Goal: Transaction & Acquisition: Obtain resource

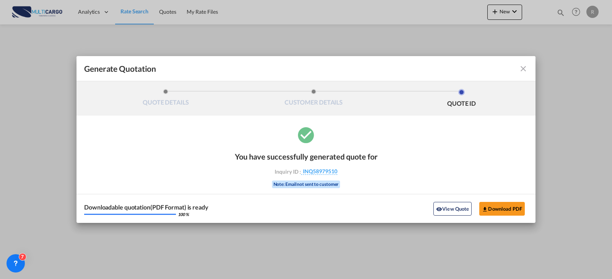
click at [518, 71] on md-icon "icon-close fg-AAA8AD cursor m-0" at bounding box center [522, 68] width 9 height 9
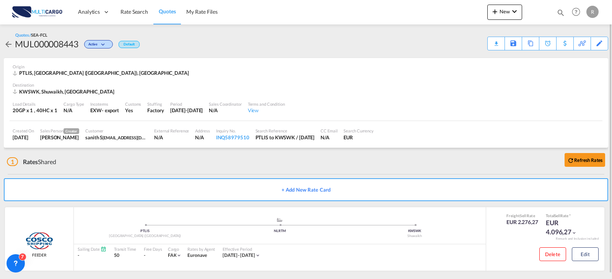
drag, startPoint x: 76, startPoint y: 41, endPoint x: 96, endPoint y: 33, distance: 21.2
click at [76, 41] on div "MUL000008443" at bounding box center [46, 44] width 63 height 12
click at [128, 11] on span "Rate Search" at bounding box center [134, 11] width 28 height 6
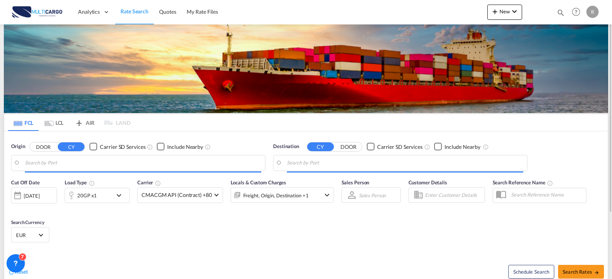
type input "[GEOGRAPHIC_DATA] ([GEOGRAPHIC_DATA]), PTLIS"
type input "Shuwaikh, KWSWK"
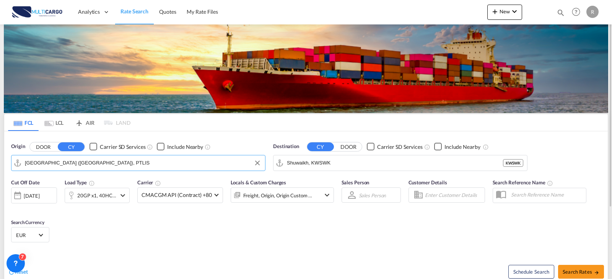
click at [153, 161] on input "[GEOGRAPHIC_DATA] ([GEOGRAPHIC_DATA]), PTLIS" at bounding box center [143, 162] width 236 height 11
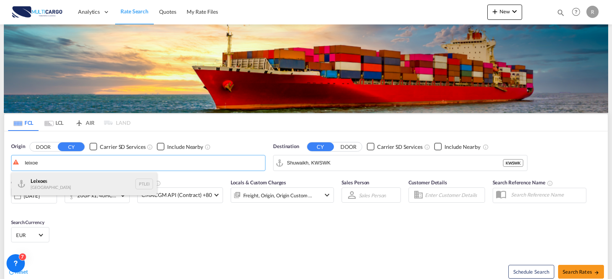
click at [100, 191] on div "Leixoe s Portugal PTLEI" at bounding box center [83, 184] width 145 height 23
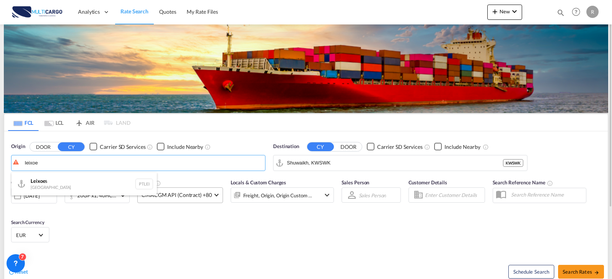
type input "Leixoes, PTLEI"
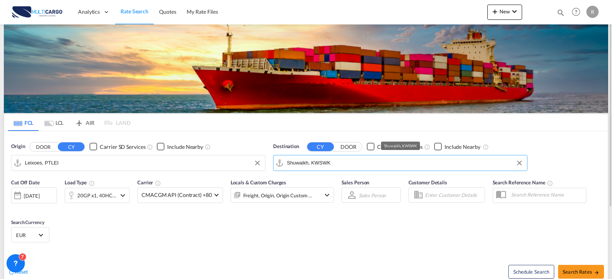
click at [313, 162] on input "Shuwaikh, KWSWK" at bounding box center [405, 162] width 236 height 11
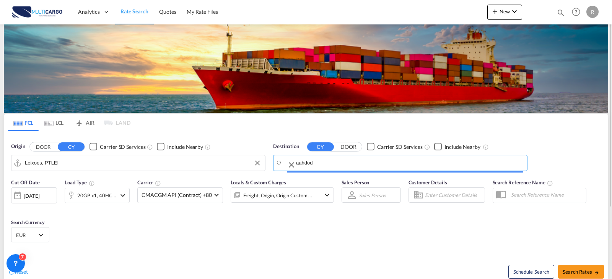
click at [302, 161] on input "aahdod" at bounding box center [409, 162] width 227 height 11
type input "ashdod"
click at [30, 143] on button "DOOR" at bounding box center [43, 147] width 27 height 9
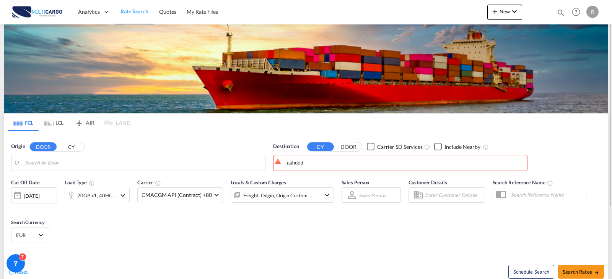
click at [66, 167] on body "Analytics Reports Dashboard Rate Search Quotes My Rate Files Analytics" at bounding box center [306, 139] width 612 height 279
click at [62, 148] on button "CY" at bounding box center [71, 147] width 27 height 9
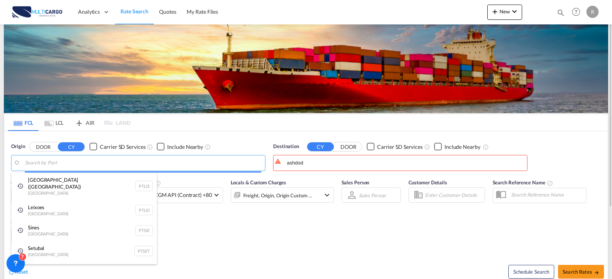
click at [67, 162] on body "Analytics Reports Dashboard Rate Search Quotes My Rate Files Analytics" at bounding box center [306, 139] width 612 height 279
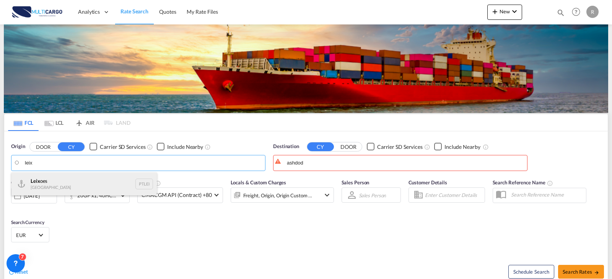
click at [70, 187] on div "Leix oes Portugal PTLEI" at bounding box center [83, 184] width 145 height 23
type input "Leixoes, PTLEI"
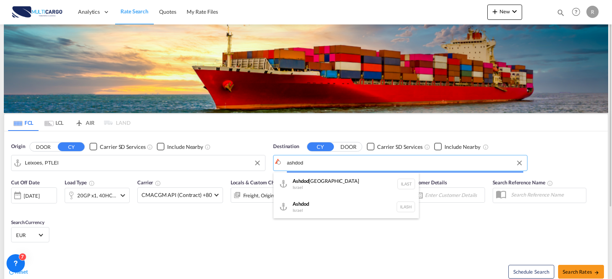
click at [341, 166] on body "Analytics Reports Dashboard Rate Search Quotes My Rate Files Analytics" at bounding box center [306, 139] width 612 height 279
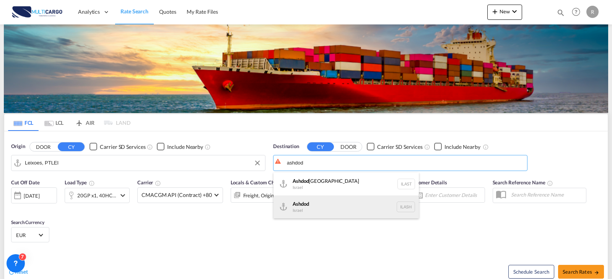
click at [325, 200] on div "Ashdod [GEOGRAPHIC_DATA] [GEOGRAPHIC_DATA]" at bounding box center [345, 207] width 145 height 23
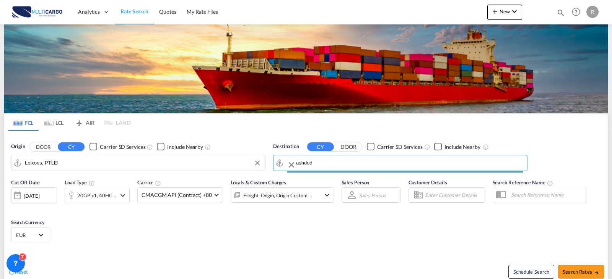
type input "Ashdod, ILASH"
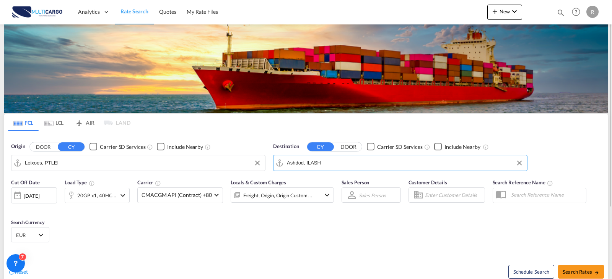
click at [118, 196] on md-icon "icon-chevron-down" at bounding box center [122, 195] width 9 height 9
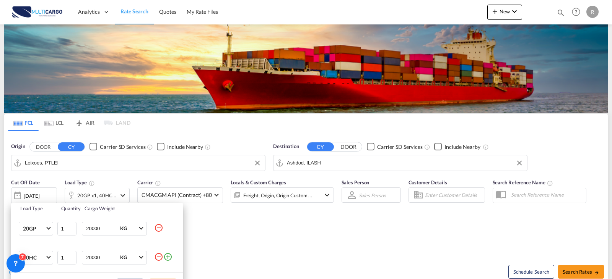
click at [162, 255] on md-icon "icon-minus-circle-outline" at bounding box center [158, 257] width 9 height 9
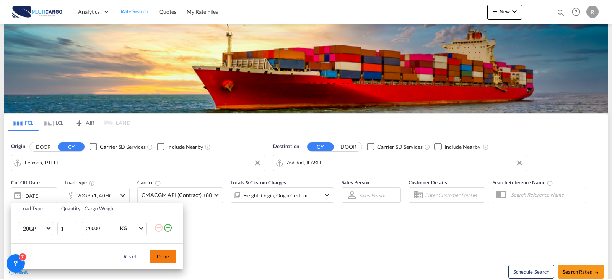
click at [169, 260] on button "Done" at bounding box center [162, 257] width 27 height 14
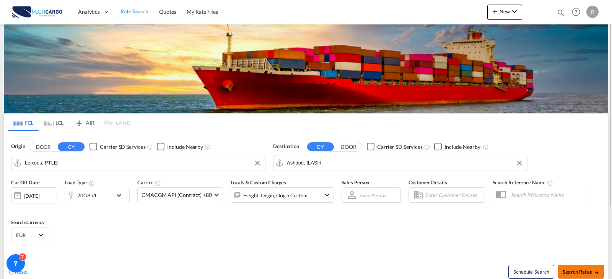
click at [571, 268] on button "Search Rates" at bounding box center [581, 272] width 46 height 14
type input "PTLEI to ILASH / [DATE]"
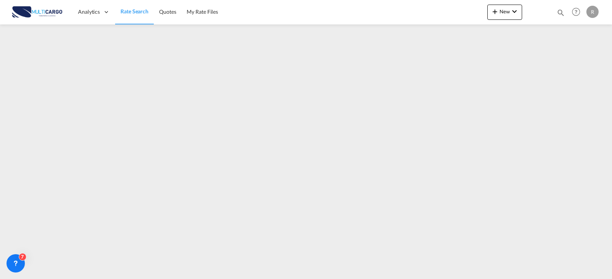
click at [548, 14] on div at bounding box center [537, 12] width 30 height 23
click at [563, 13] on md-icon "icon-magnify" at bounding box center [560, 12] width 8 height 8
click at [409, 13] on md-icon "icon-close" at bounding box center [412, 12] width 8 height 8
click at [179, 17] on link "Quotes" at bounding box center [168, 12] width 28 height 25
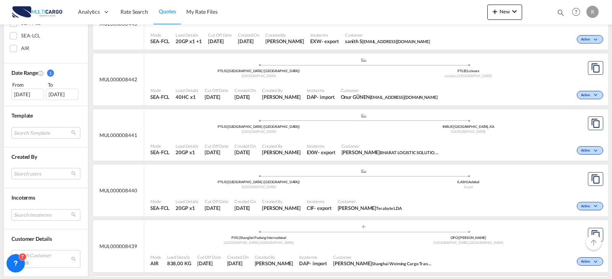
scroll to position [268, 0]
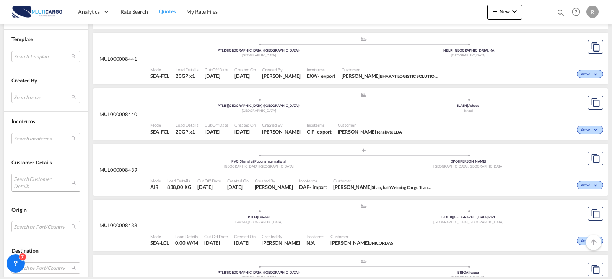
click at [51, 182] on md-select "Search Customer Details user name user [PERSON_NAME] [PERSON_NAME][EMAIL_ADDRES…" at bounding box center [45, 183] width 69 height 18
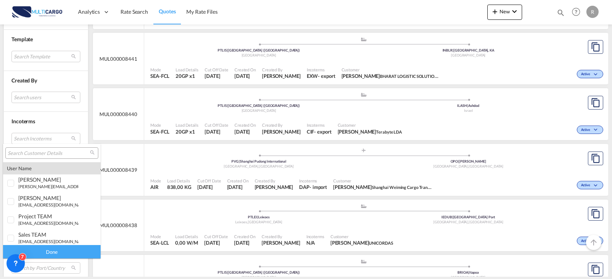
click at [46, 153] on input "search" at bounding box center [49, 153] width 82 height 7
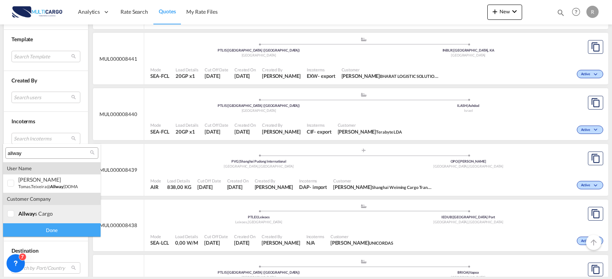
type input "allway"
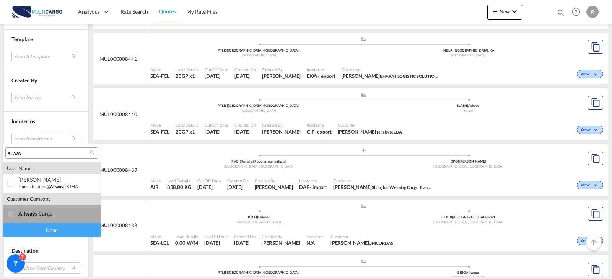
click at [65, 218] on md-option "company allway s cargo" at bounding box center [51, 214] width 97 height 18
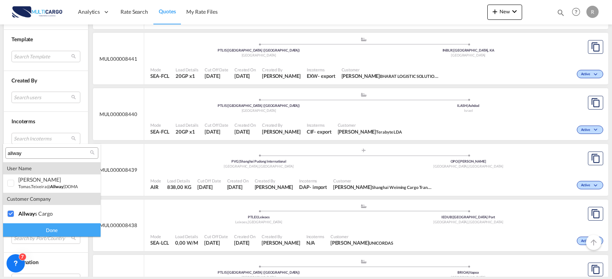
click at [69, 240] on md-backdrop at bounding box center [306, 139] width 612 height 279
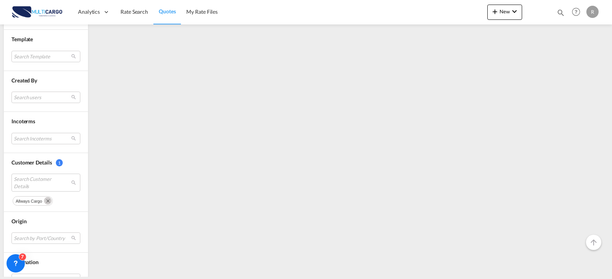
scroll to position [5, 0]
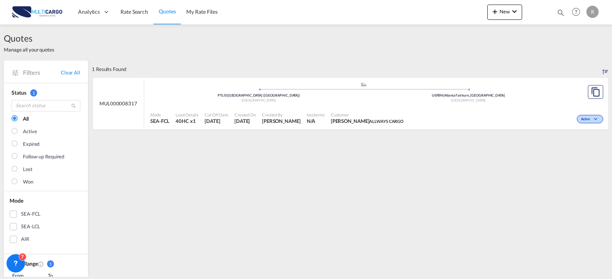
click at [481, 115] on div "Active" at bounding box center [505, 118] width 198 height 19
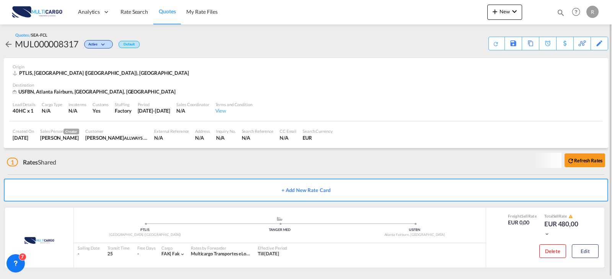
scroll to position [2, 0]
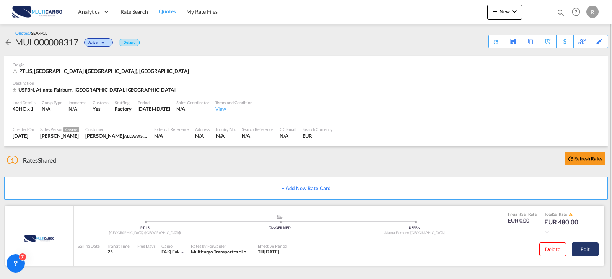
click at [576, 249] on button "Edit" at bounding box center [584, 250] width 27 height 14
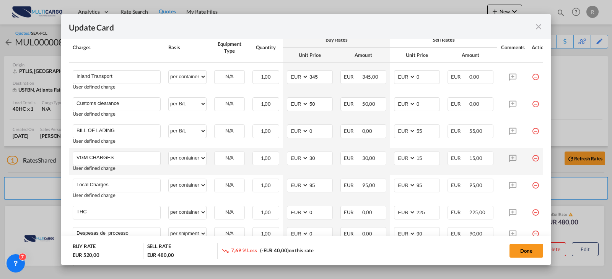
scroll to position [268, 0]
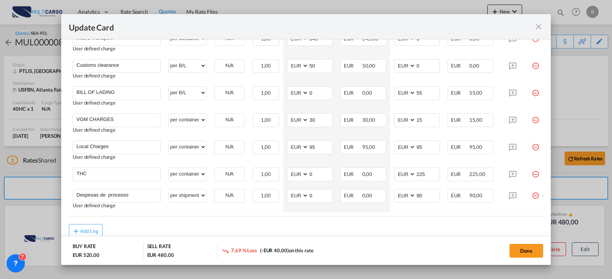
click at [536, 31] on md-icon "icon-close fg-AAA8AD m-0 pointer" at bounding box center [538, 26] width 9 height 9
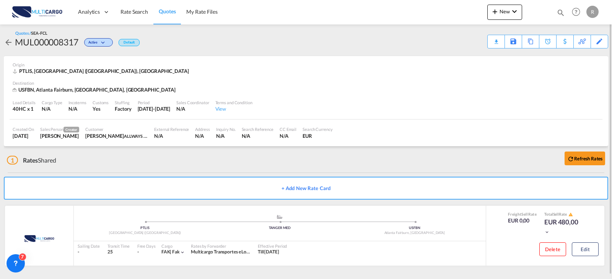
scroll to position [0, 0]
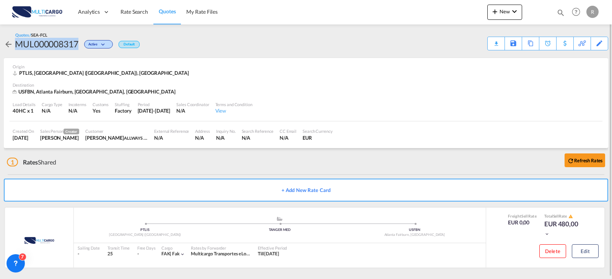
drag, startPoint x: 78, startPoint y: 47, endPoint x: 14, endPoint y: 41, distance: 64.1
click at [14, 41] on div "MUL000008317 Active Default" at bounding box center [72, 44] width 136 height 12
copy div "MUL000008317"
click at [6, 48] on md-icon "icon-arrow-left" at bounding box center [8, 44] width 9 height 9
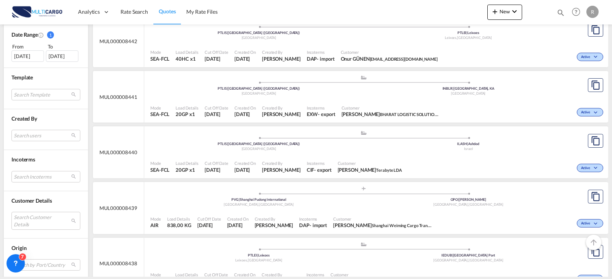
scroll to position [306, 0]
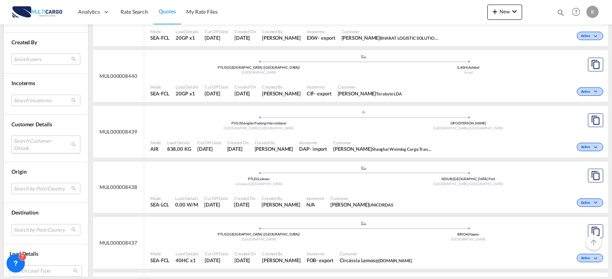
click at [39, 140] on md-select "Search Customer Details user name user [PERSON_NAME] [PERSON_NAME][EMAIL_ADDRES…" at bounding box center [45, 145] width 69 height 18
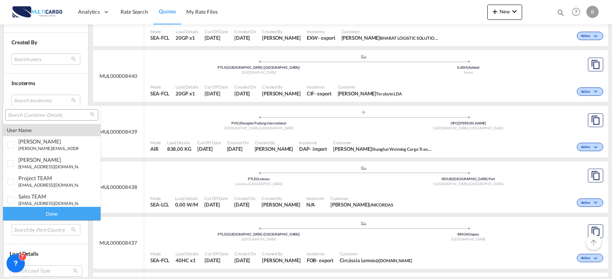
click at [40, 116] on input "search" at bounding box center [49, 115] width 82 height 7
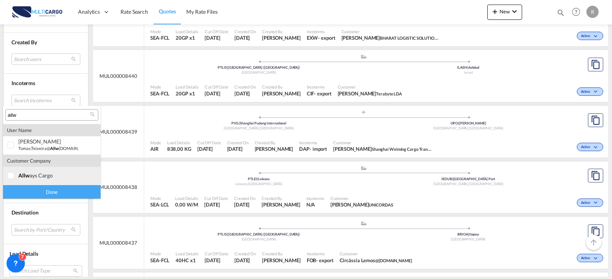
type input "allw"
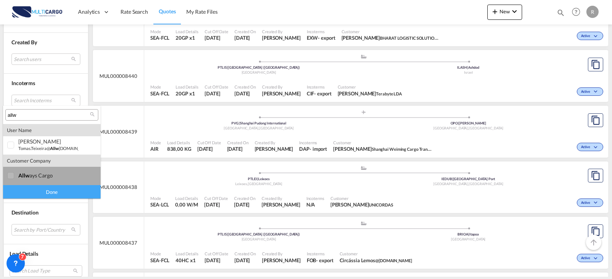
click at [59, 177] on div "allw ays cargo" at bounding box center [48, 175] width 60 height 6
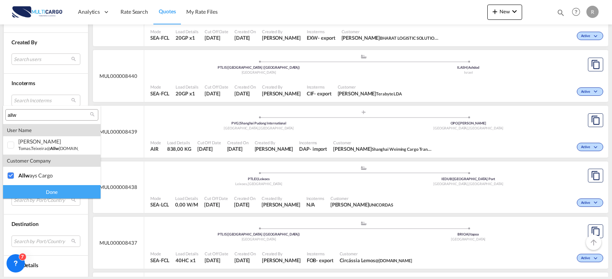
click at [56, 188] on div "Done" at bounding box center [51, 191] width 97 height 13
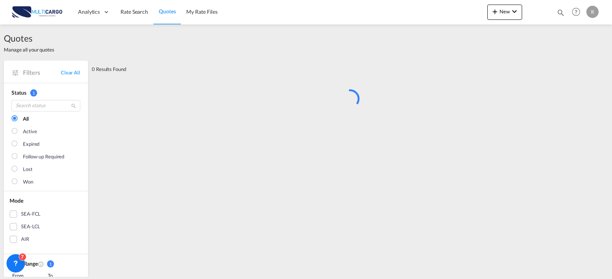
scroll to position [0, 0]
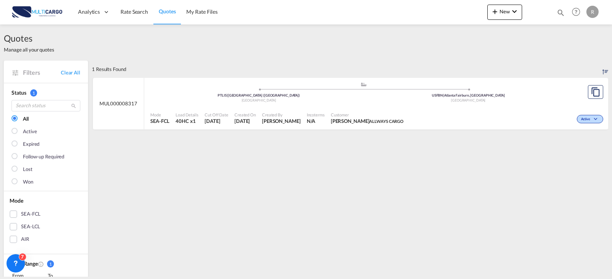
drag, startPoint x: 138, startPoint y: 106, endPoint x: 99, endPoint y: 102, distance: 38.9
click at [99, 102] on div "MUL000008317" at bounding box center [118, 104] width 51 height 52
copy span "MUL000008317"
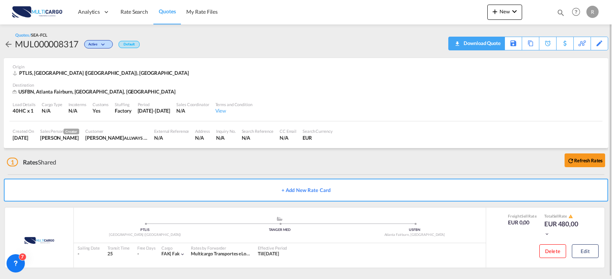
click at [497, 45] on div "Download Quote" at bounding box center [480, 43] width 39 height 12
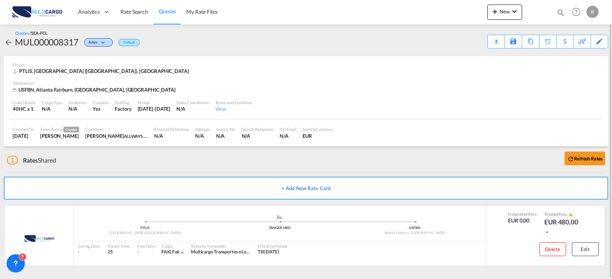
click at [178, 12] on link "Quotes" at bounding box center [167, 12] width 28 height 25
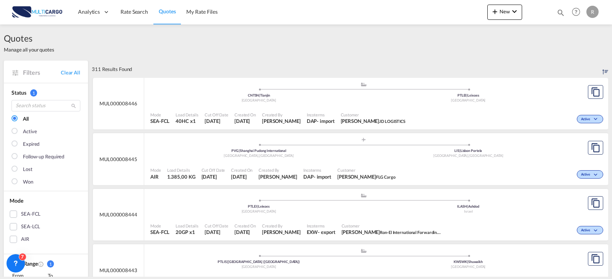
scroll to position [38, 0]
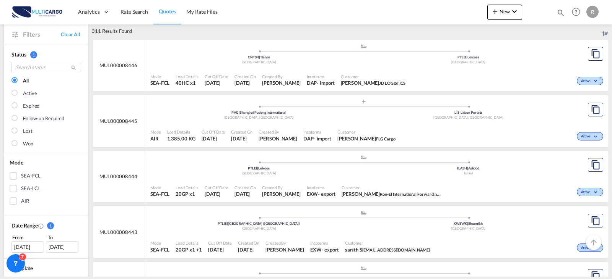
drag, startPoint x: 138, startPoint y: 234, endPoint x: 99, endPoint y: 234, distance: 39.4
click at [99, 234] on div "MUL000008443" at bounding box center [118, 232] width 51 height 52
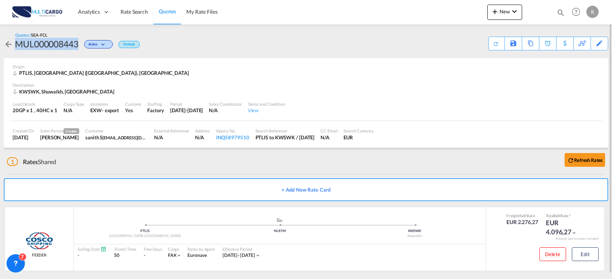
drag, startPoint x: 81, startPoint y: 49, endPoint x: 17, endPoint y: 46, distance: 64.3
click at [17, 46] on div "MUL000008443 Active Default" at bounding box center [72, 44] width 136 height 12
click at [488, 46] on div "Download Quote" at bounding box center [480, 43] width 39 height 12
click at [145, 14] on span "Rate Search" at bounding box center [134, 11] width 28 height 6
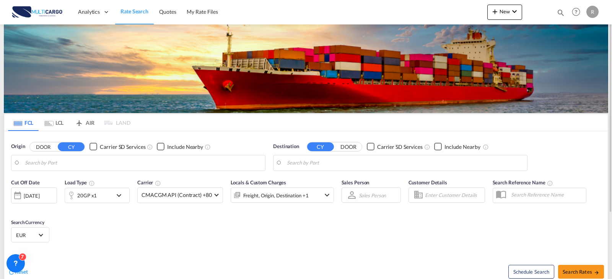
type input "Leixoes, PTLEI"
type input "Ashdod, ILASH"
click at [97, 161] on input "Leixoes, PTLEI" at bounding box center [143, 162] width 236 height 11
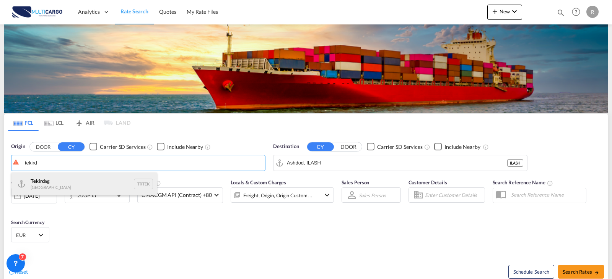
click at [69, 178] on div "Tekird ag Turkey TRTEK" at bounding box center [83, 184] width 145 height 23
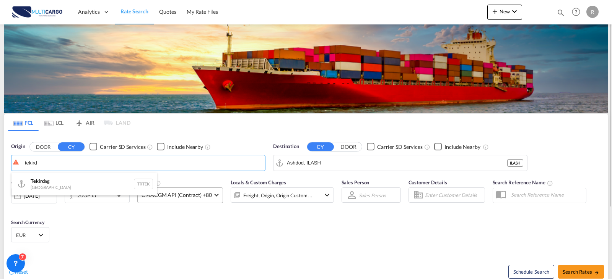
type input "Tekirdag, TRTEK"
click at [320, 166] on input "Ashdod, ILASH" at bounding box center [405, 162] width 236 height 11
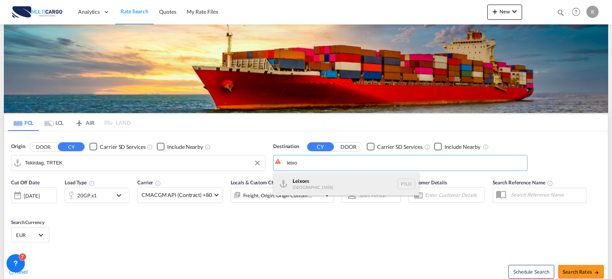
click at [326, 179] on div "Leixo es [GEOGRAPHIC_DATA] PTLEI" at bounding box center [345, 184] width 145 height 23
type input "Leixoes, PTLEI"
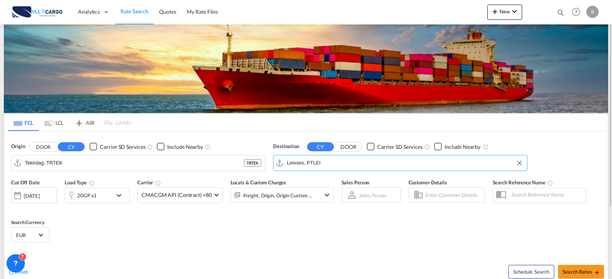
click at [112, 191] on div "20GP x1" at bounding box center [88, 195] width 47 height 15
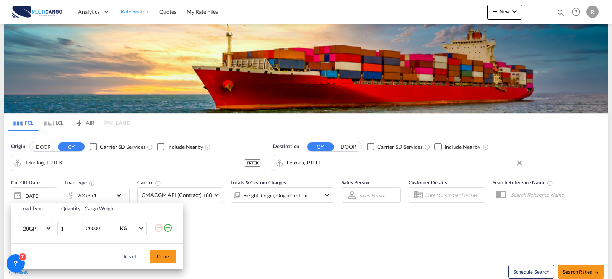
click at [167, 228] on md-icon "icon-plus-circle-outline" at bounding box center [167, 228] width 9 height 9
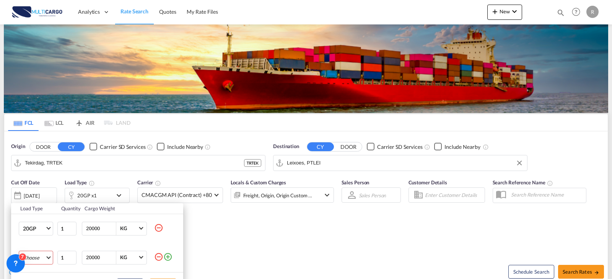
click at [39, 257] on md-select "Choose 20GP 40GP 40HC 45HC 20RE 40RE 40HR 20OT 40OT 20FR 40FR 40NR 20NR 45S 20T…" at bounding box center [36, 258] width 34 height 14
click at [42, 223] on md-option "40HC" at bounding box center [43, 224] width 52 height 18
click at [251, 255] on div "Load Type Quantity Cargo Weight 20GP 20GP 40GP 40HC 45HC 20RE 40RE 40HR 20OT 40…" at bounding box center [306, 139] width 612 height 279
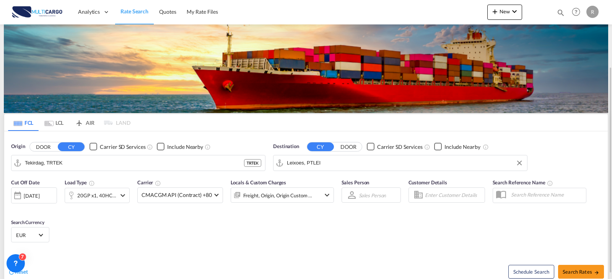
scroll to position [38, 0]
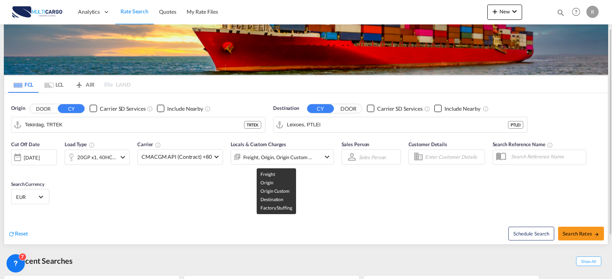
click at [275, 157] on div "Freight, Origin, Origin Custom +2" at bounding box center [278, 157] width 70 height 11
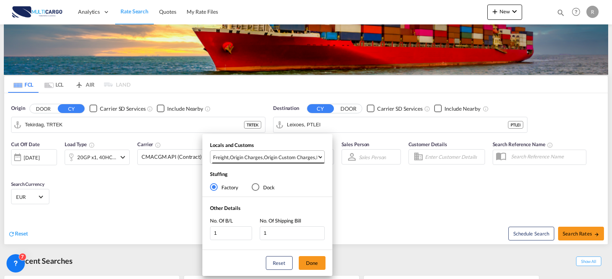
click at [319, 159] on md-select-value "Freight , Origin Charges , Origin Custom Charges , Destination Charges" at bounding box center [268, 157] width 112 height 13
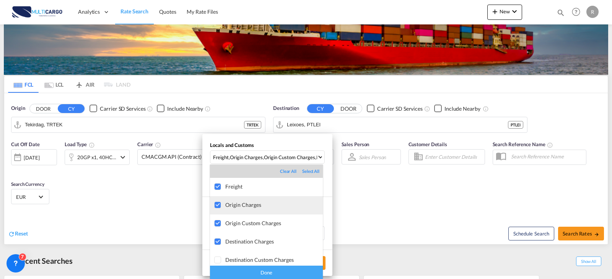
click at [243, 205] on div "Origin Charges" at bounding box center [273, 205] width 97 height 6
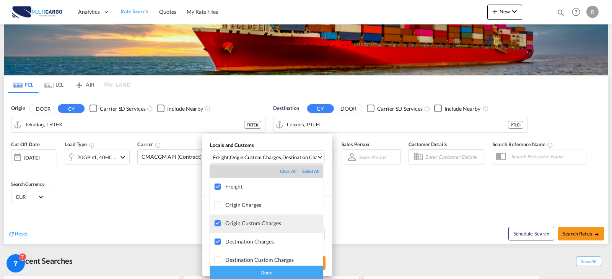
click at [254, 225] on div "Origin Custom Charges" at bounding box center [273, 223] width 97 height 6
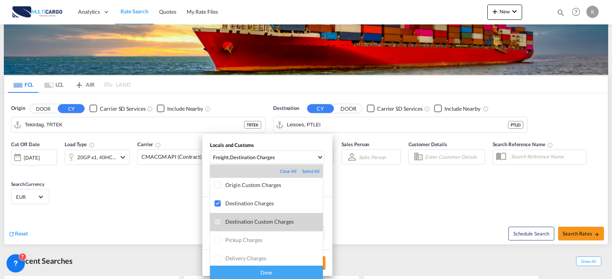
click at [274, 224] on div "Destination Custom Charges" at bounding box center [273, 222] width 97 height 6
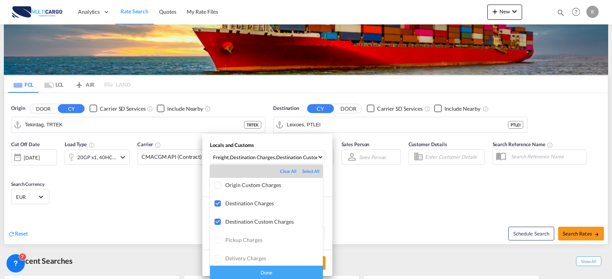
click at [280, 273] on div "Done" at bounding box center [266, 272] width 113 height 13
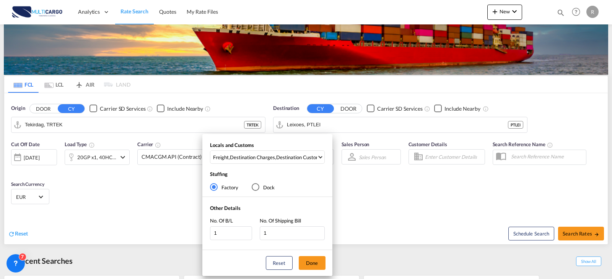
click at [583, 232] on div "Locals and Customs Freight , Destination Charges , Destination Custom Charges S…" at bounding box center [306, 139] width 612 height 279
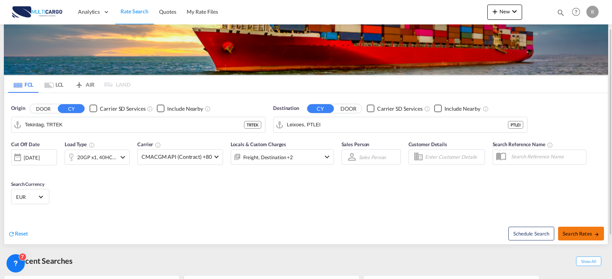
click at [583, 232] on span "Search Rates" at bounding box center [580, 234] width 37 height 6
type input "TRTEK to PTLEI / [DATE]"
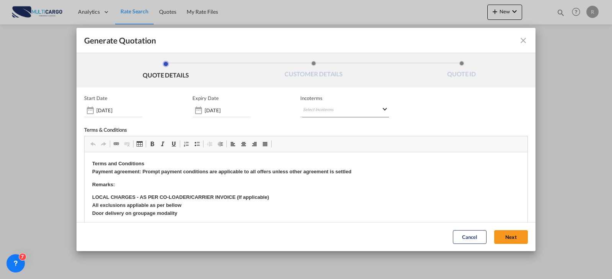
click at [324, 111] on md-select "Select Incoterms CIP - export Carriage and Insurance Paid to CIP - import Carri…" at bounding box center [344, 111] width 89 height 14
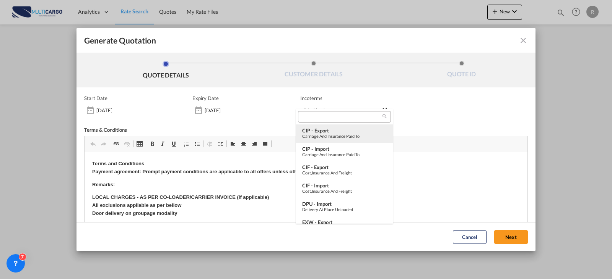
type md-option "[object Object]"
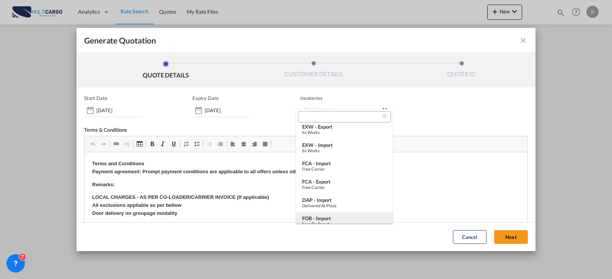
type md-option "[object Object]"
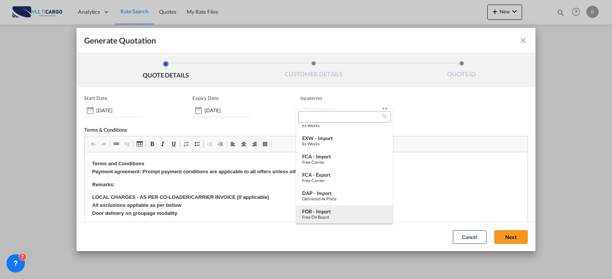
click at [360, 212] on div "FOB - import" at bounding box center [344, 212] width 84 height 6
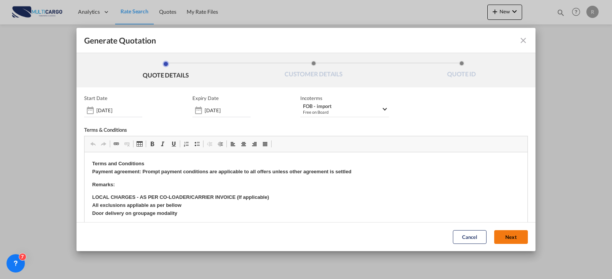
click at [502, 239] on button "Next" at bounding box center [511, 237] width 34 height 14
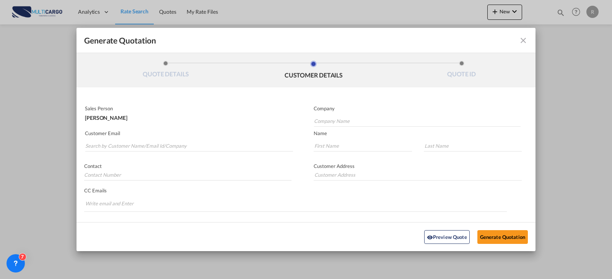
click at [79, 145] on div "Customer Email" at bounding box center [190, 142] width 229 height 28
click at [99, 143] on input "Search by Customer Name/Email Id/Company" at bounding box center [189, 145] width 208 height 11
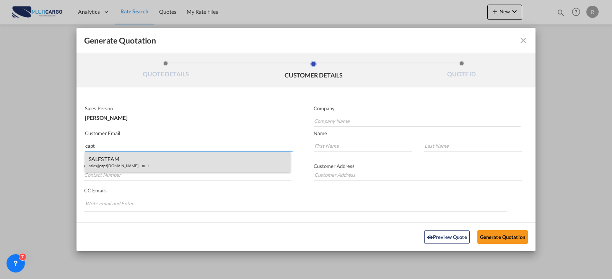
type input "capt"
click at [131, 170] on div "SALES TEAM sales@ capt [DOMAIN_NAME] null" at bounding box center [187, 162] width 205 height 21
type input "CAPTAIN SHIPPING & SUPPLY LLC"
type input "[EMAIL_ADDRESS][DOMAIN_NAME]"
type input "SALES"
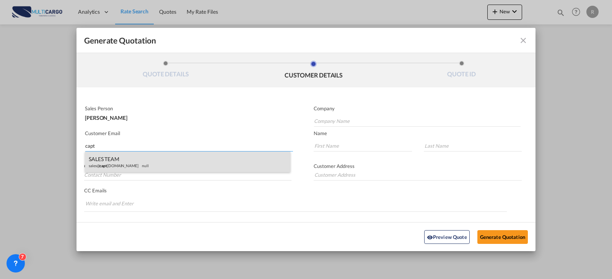
type input "TEAM"
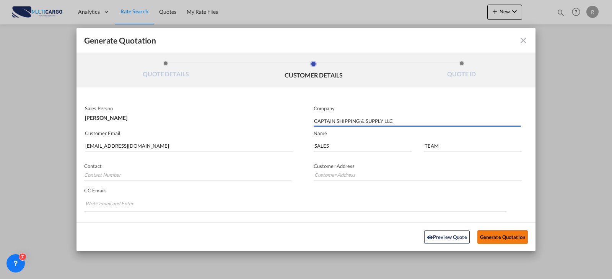
click at [513, 240] on button "Generate Quotation" at bounding box center [502, 237] width 50 height 14
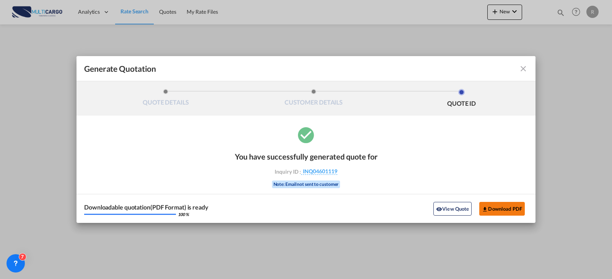
click at [511, 206] on button "Download PDF" at bounding box center [501, 209] width 45 height 14
click at [526, 70] on md-icon "icon-close fg-AAA8AD cursor m-0" at bounding box center [522, 68] width 9 height 9
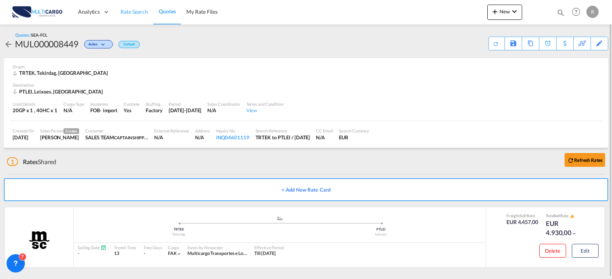
click at [126, 15] on span "Rate Search" at bounding box center [134, 11] width 28 height 6
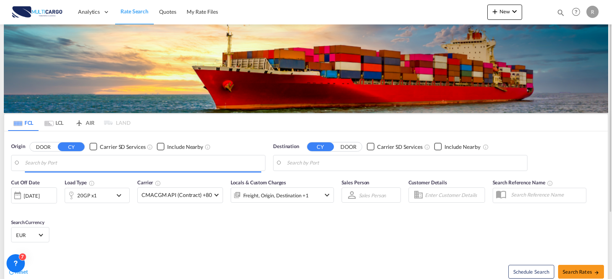
type input "Tekirdag, TRTEK"
type input "Leixoes, PTLEI"
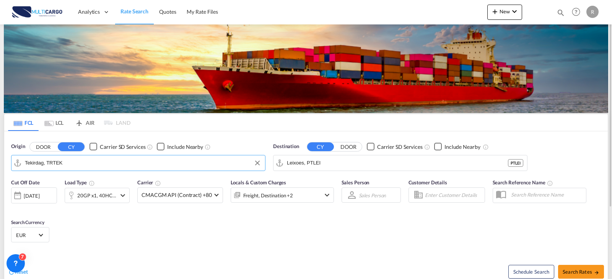
click at [127, 163] on input "Tekirdag, TRTEK" at bounding box center [143, 162] width 236 height 11
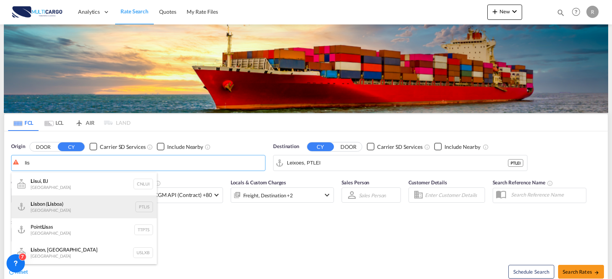
click at [79, 214] on div "Lis bon ( Lis boa) [GEOGRAPHIC_DATA] PTLIS" at bounding box center [83, 207] width 145 height 23
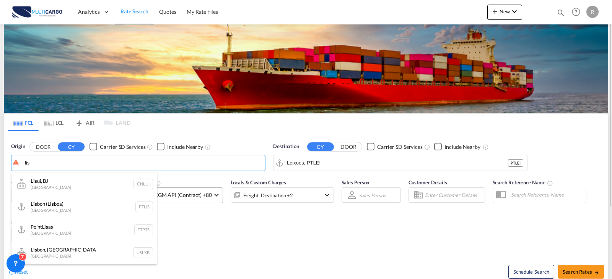
type input "[GEOGRAPHIC_DATA] ([GEOGRAPHIC_DATA]), PTLIS"
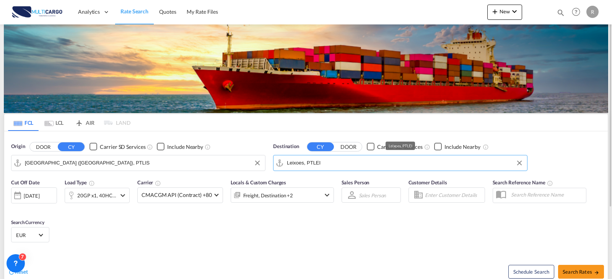
click at [344, 162] on input "Leixoes, PTLEI" at bounding box center [405, 162] width 236 height 11
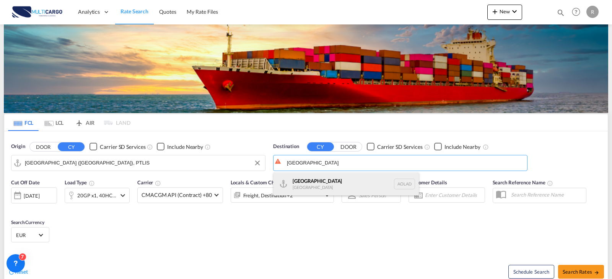
click at [328, 187] on div "Luanda [GEOGRAPHIC_DATA] AOLAD" at bounding box center [345, 184] width 145 height 23
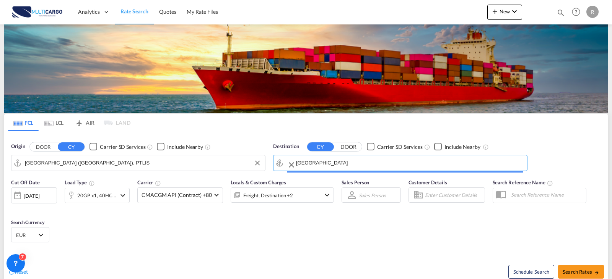
type input "Luanda, AOLAD"
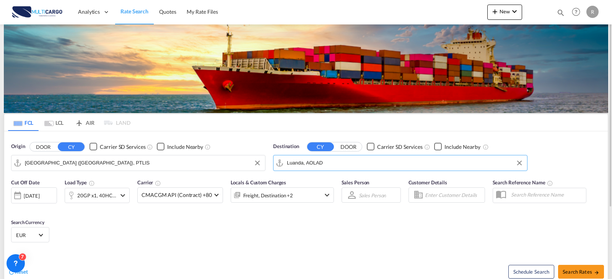
click at [122, 199] on md-icon "icon-chevron-down" at bounding box center [122, 195] width 9 height 9
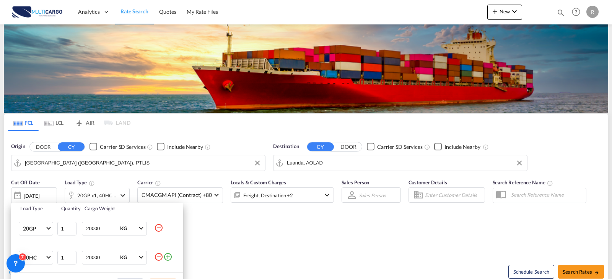
click at [157, 259] on md-icon "icon-minus-circle-outline" at bounding box center [158, 257] width 9 height 9
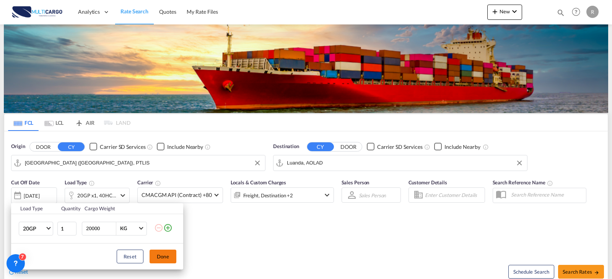
drag, startPoint x: 162, startPoint y: 258, endPoint x: 196, endPoint y: 262, distance: 33.5
click at [168, 258] on button "Done" at bounding box center [162, 257] width 27 height 14
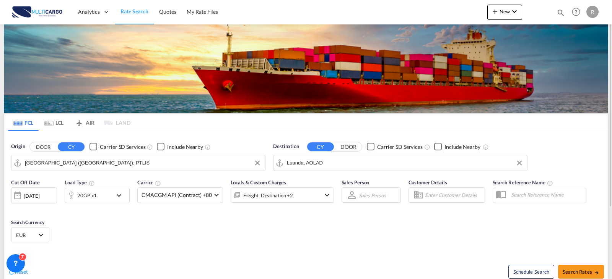
click at [568, 265] on div "Schedule Search Search Rates" at bounding box center [458, 267] width 300 height 29
click at [568, 271] on span "Search Rates" at bounding box center [580, 272] width 37 height 6
type input "PTLIS to AOLAD / [DATE]"
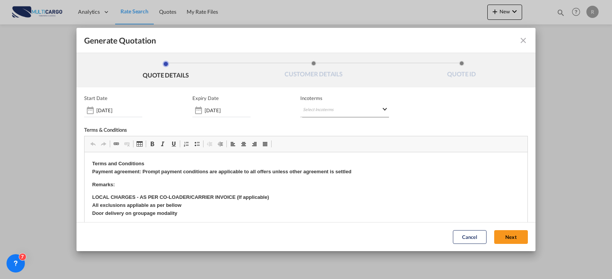
click at [325, 109] on md-select "Select Incoterms CIP - export Carriage and Insurance Paid to CIP - import Carri…" at bounding box center [344, 111] width 89 height 14
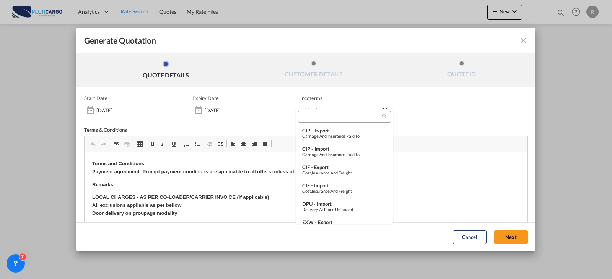
type md-option "[object Object]"
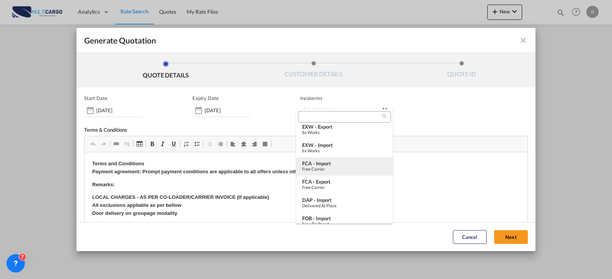
type md-option "[object Object]"
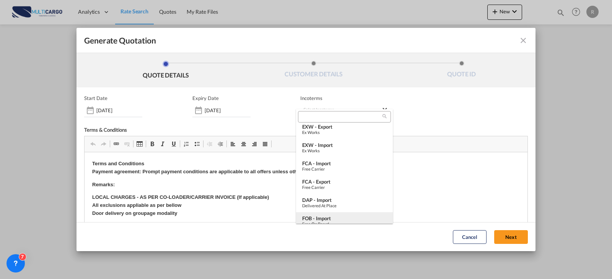
type md-option "[object Object]"
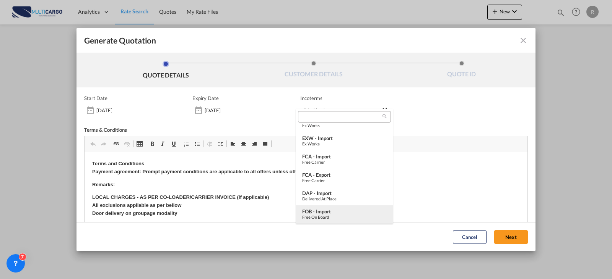
click at [356, 214] on div "FOB - import" at bounding box center [344, 212] width 84 height 6
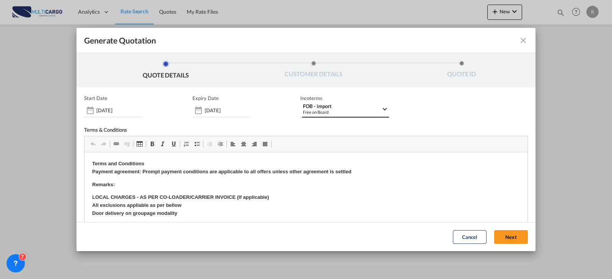
click at [338, 110] on div "Free on Board" at bounding box center [342, 112] width 78 height 6
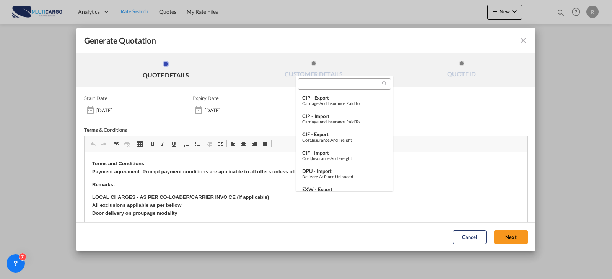
scroll to position [151, 0]
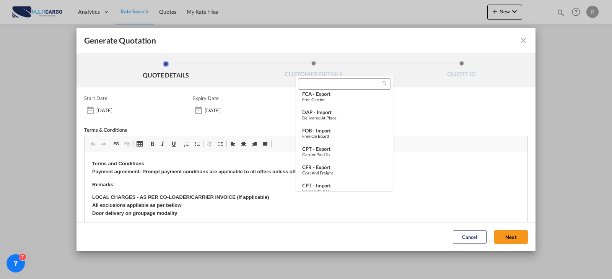
type md-option "[object Object]"
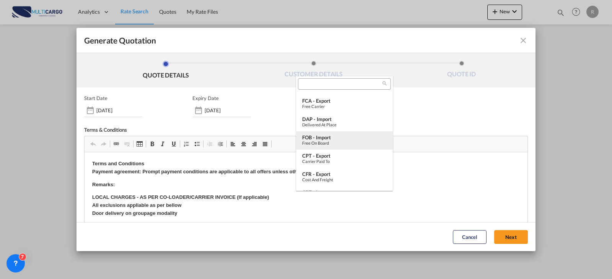
click at [339, 137] on div "FOB - import" at bounding box center [344, 138] width 84 height 6
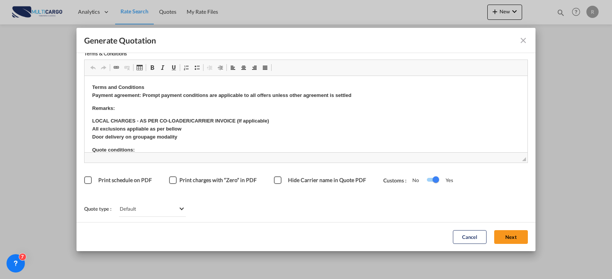
scroll to position [0, 0]
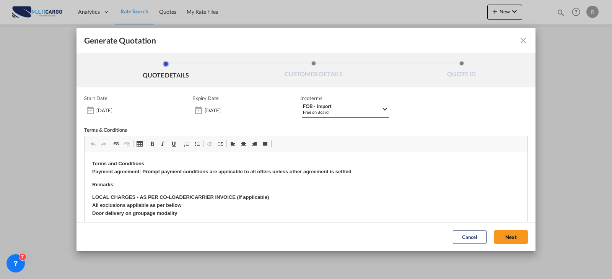
click at [339, 111] on div "Free on Board" at bounding box center [342, 112] width 78 height 6
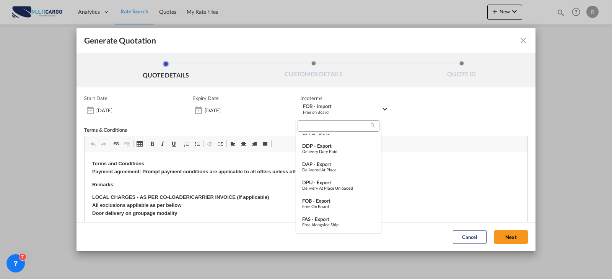
scroll to position [260, 0]
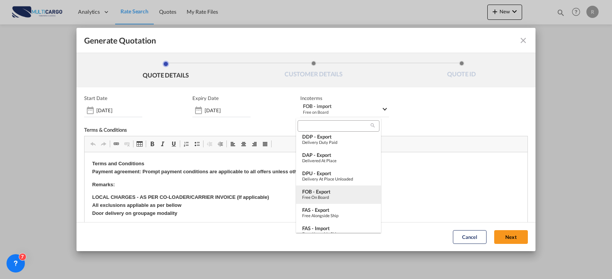
click at [352, 199] on div "Free on Board" at bounding box center [338, 197] width 73 height 5
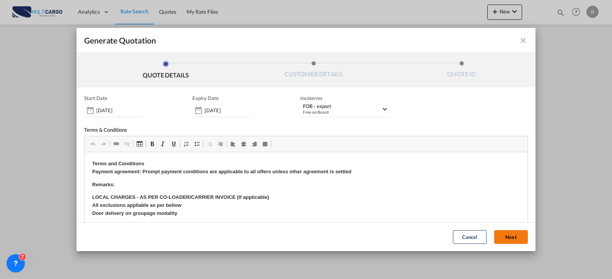
click at [494, 235] on button "Next" at bounding box center [511, 237] width 34 height 14
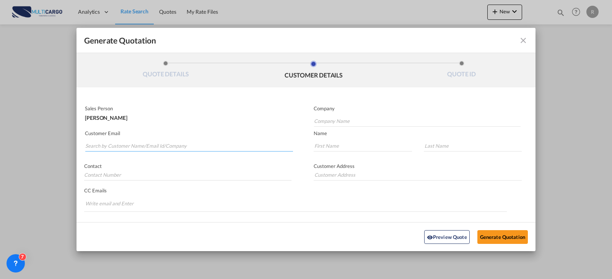
click at [138, 147] on input "Search by Customer Name/Email Id/Company" at bounding box center [189, 145] width 208 height 11
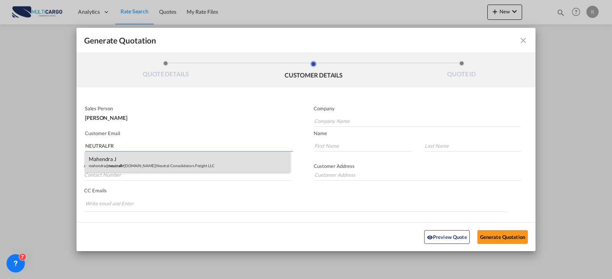
type input "NEUTRALFR"
click at [149, 161] on div "[PERSON_NAME]@ neutralfr [DOMAIN_NAME] | Neutral Consolidators Freight LLC" at bounding box center [187, 162] width 205 height 21
type input "Neutral Consolidators Freight LLC"
type input "[PERSON_NAME][EMAIL_ADDRESS][DOMAIN_NAME]"
type input "Mahendra"
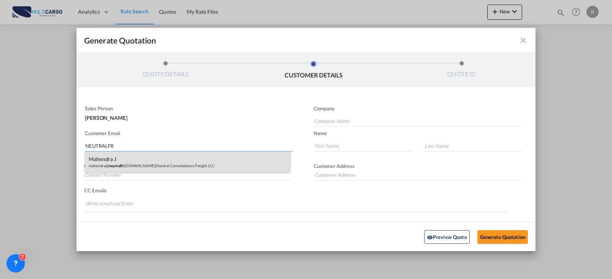
type input "J"
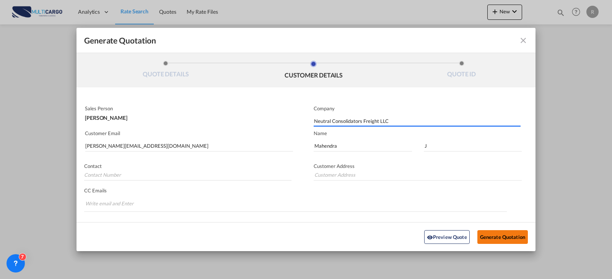
click at [499, 235] on button "Generate Quotation" at bounding box center [502, 237] width 50 height 14
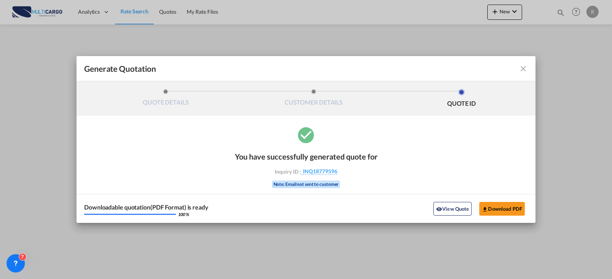
click at [506, 201] on div "Downloadable quotation(PDF Format) is ready 100 % View Quote Download PDF" at bounding box center [305, 208] width 459 height 29
click at [506, 205] on button "Download PDF" at bounding box center [501, 209] width 45 height 14
click at [524, 70] on md-icon "icon-close fg-AAA8AD cursor m-0" at bounding box center [522, 68] width 9 height 9
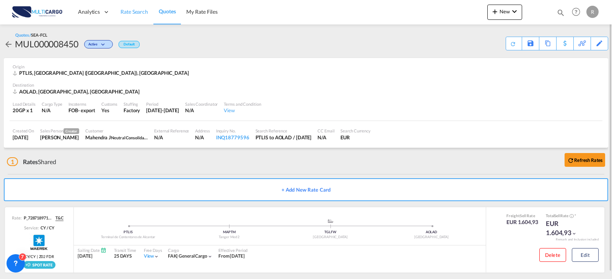
click at [140, 21] on link "Rate Search" at bounding box center [134, 12] width 38 height 25
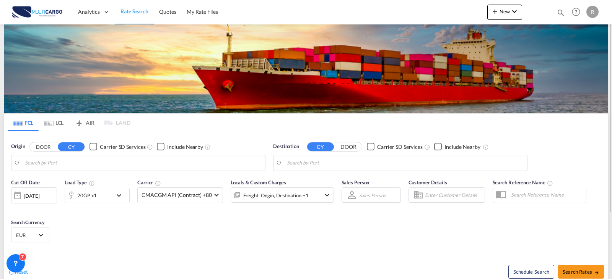
type input "[GEOGRAPHIC_DATA] ([GEOGRAPHIC_DATA]), PTLIS"
type input "Luanda, AOLAD"
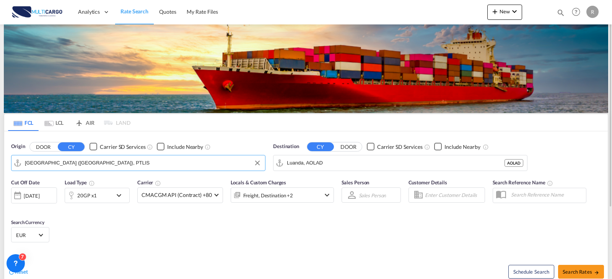
click at [86, 161] on input "[GEOGRAPHIC_DATA] ([GEOGRAPHIC_DATA]), PTLIS" at bounding box center [143, 162] width 236 height 11
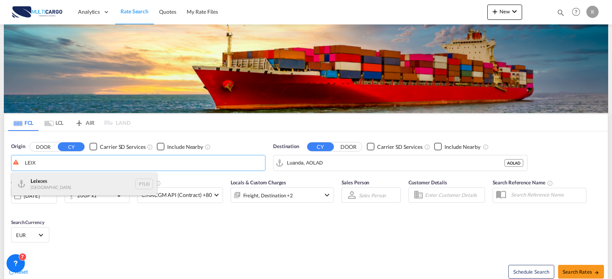
click at [86, 176] on div "Leix oes Portugal PTLEI" at bounding box center [83, 184] width 145 height 23
type input "Leixoes, PTLEI"
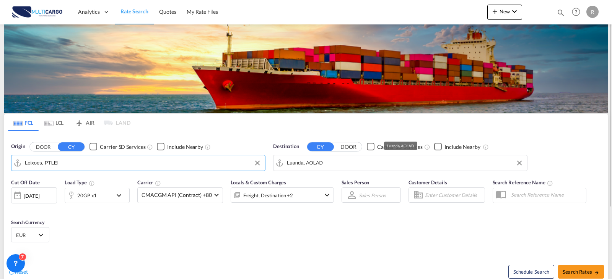
click at [328, 160] on input "Luanda, AOLAD" at bounding box center [405, 162] width 236 height 11
click at [334, 178] on div "Cochi n [GEOGRAPHIC_DATA] INCOK" at bounding box center [345, 184] width 145 height 23
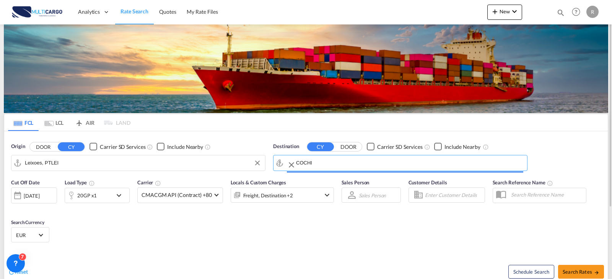
type input "Cochin, INCOK"
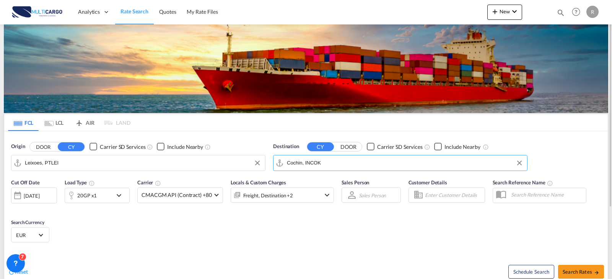
click at [115, 201] on div "20GP x1" at bounding box center [97, 195] width 65 height 15
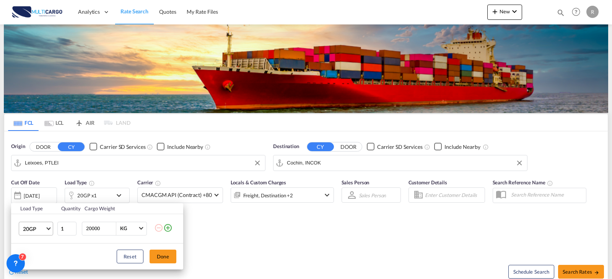
click at [41, 229] on span "20GP" at bounding box center [34, 230] width 22 height 8
click at [40, 224] on md-option "40HC" at bounding box center [43, 224] width 52 height 18
drag, startPoint x: 156, startPoint y: 258, endPoint x: 306, endPoint y: 279, distance: 152.1
click at [156, 258] on button "Done" at bounding box center [162, 257] width 27 height 14
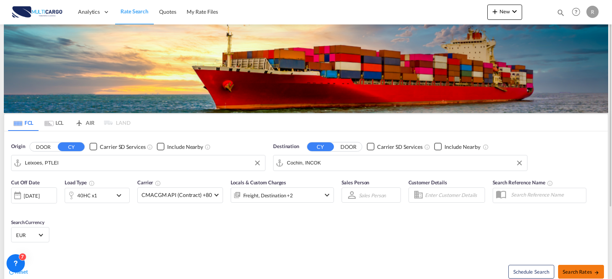
click at [587, 271] on span "Search Rates" at bounding box center [580, 272] width 37 height 6
type input "PTLEI to INCOK / [DATE]"
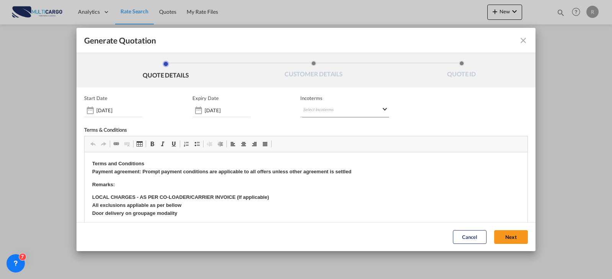
click at [316, 112] on md-select "Select Incoterms CIP - export Carriage and Insurance Paid to CIP - import Carri…" at bounding box center [344, 111] width 89 height 14
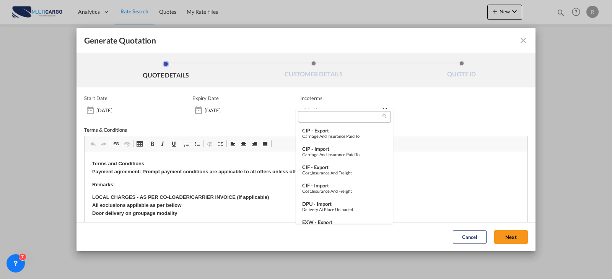
type md-option "[object Object]"
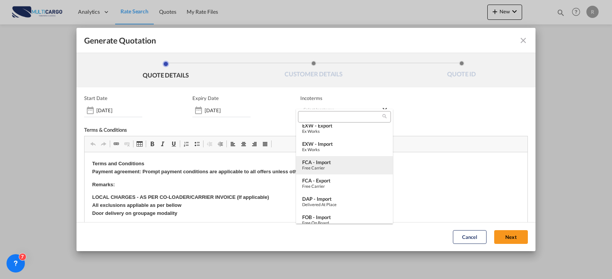
type md-option "[object Object]"
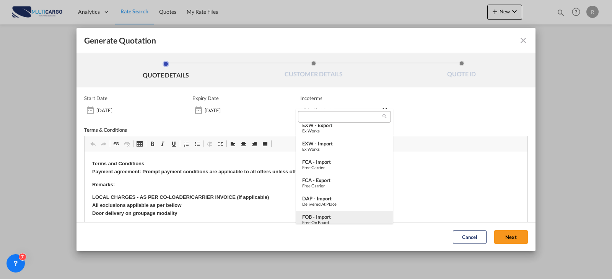
type md-option "[object Object]"
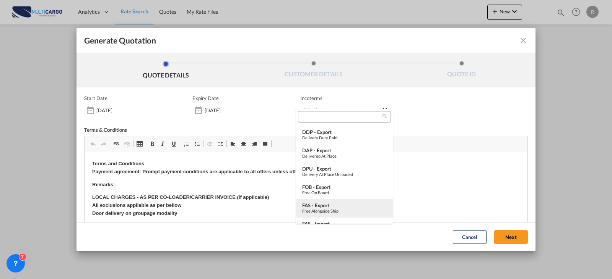
scroll to position [286, 0]
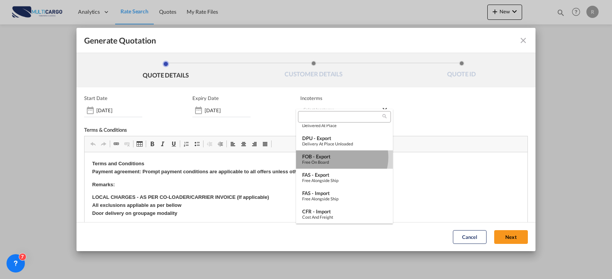
drag, startPoint x: 340, startPoint y: 157, endPoint x: 277, endPoint y: 11, distance: 159.2
click at [340, 157] on div "FOB - export" at bounding box center [344, 157] width 84 height 6
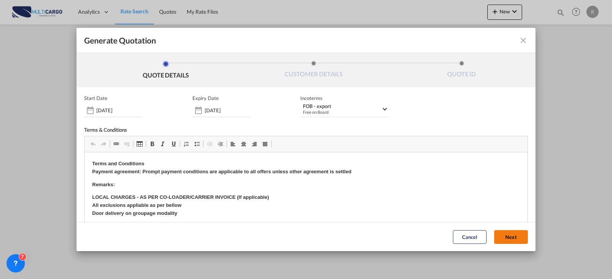
click at [494, 234] on button "Next" at bounding box center [511, 237] width 34 height 14
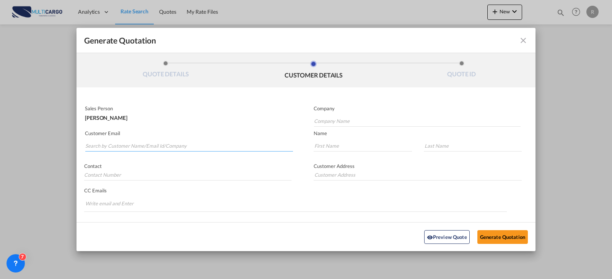
click at [139, 148] on input "Search by Customer Name/Email Id/Company" at bounding box center [189, 145] width 208 height 11
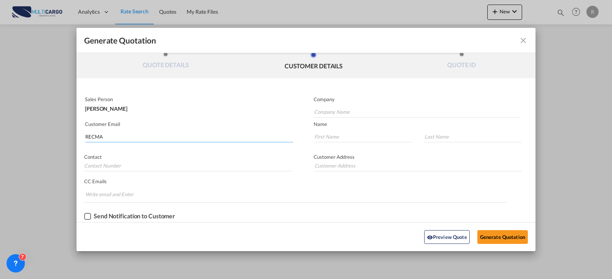
type input "RECMA"
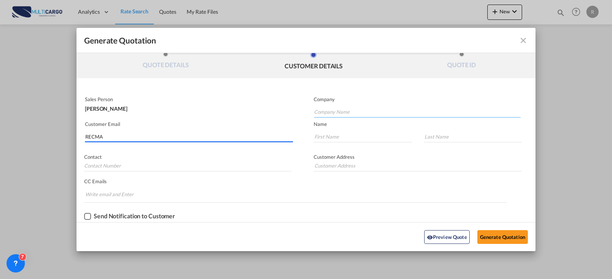
click at [341, 112] on input "Company Name" at bounding box center [417, 111] width 206 height 11
paste input "REC MARITIME PRIVATE LIMITED"
type input "REC MARITIME PRIVATE LIMITED"
drag, startPoint x: 144, startPoint y: 142, endPoint x: 74, endPoint y: 131, distance: 70.7
click at [115, 135] on input "RECMA" at bounding box center [189, 136] width 208 height 11
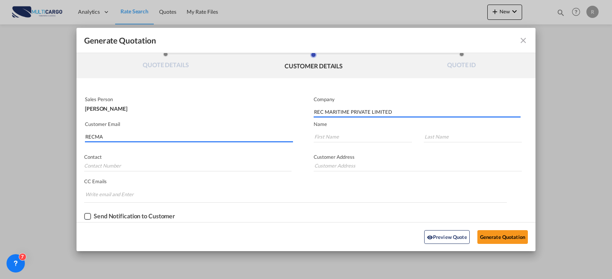
click at [74, 131] on div "Generate Quotation QUOTE DETAILS CUSTOMER DETAILS QUOTE ID Start Date [DATE] Ex…" at bounding box center [306, 139] width 612 height 279
paste input "[PERSON_NAME][EMAIL_ADDRESS][DOMAIN_NAME]>"
click at [192, 134] on input "[PERSON_NAME][EMAIL_ADDRESS][DOMAIN_NAME]>" at bounding box center [189, 136] width 208 height 11
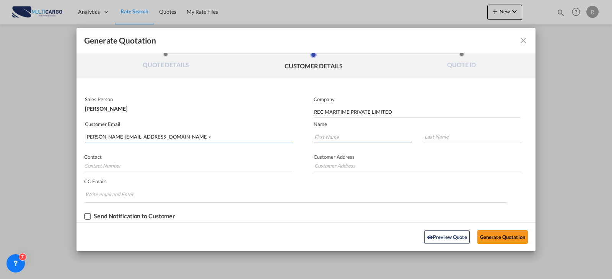
click at [150, 137] on input "[PERSON_NAME][EMAIL_ADDRESS][DOMAIN_NAME]>" at bounding box center [189, 136] width 208 height 11
type input "[PERSON_NAME][EMAIL_ADDRESS][DOMAIN_NAME]"
type input "[PERSON_NAME]"
paste input "MUHABBIB"
click at [437, 134] on input "MUHABBIB" at bounding box center [473, 136] width 98 height 11
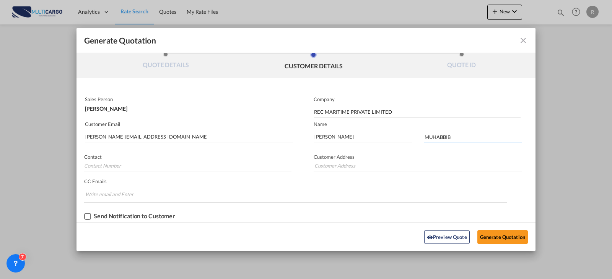
paste input "MUHABBIB"
click at [442, 138] on input "MUHABBIBMUHABBIB" at bounding box center [473, 136] width 98 height 11
click at [443, 138] on input "MUHABBIBMUHABBIB" at bounding box center [473, 136] width 98 height 11
click at [424, 139] on input "MUHABBIBMUHABBIB" at bounding box center [473, 136] width 98 height 11
click at [480, 130] on div "MUHABBIBMUHABBIB" at bounding box center [471, 134] width 110 height 23
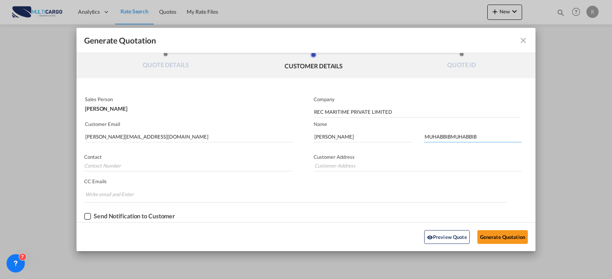
click at [482, 136] on input "MUHABBIBMUHABBIB" at bounding box center [473, 136] width 98 height 11
drag, startPoint x: 482, startPoint y: 136, endPoint x: 467, endPoint y: 138, distance: 15.0
click at [467, 138] on input "MUHABBIBMUHABBIB" at bounding box center [473, 136] width 98 height 11
type input "MUHABBIB"
click at [487, 227] on div "Preview Quote Generate Quotation" at bounding box center [305, 237] width 451 height 21
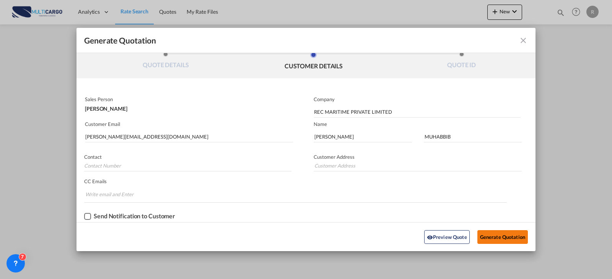
click at [487, 238] on button "Generate Quotation" at bounding box center [502, 237] width 50 height 14
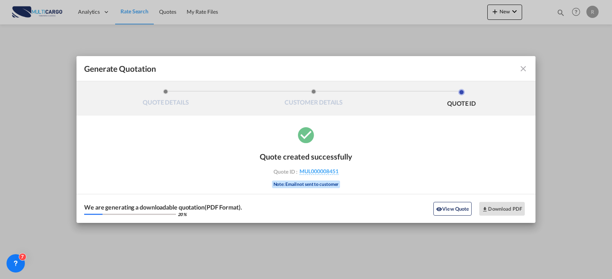
scroll to position [0, 0]
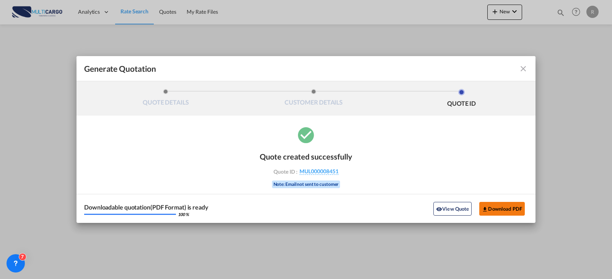
click at [490, 212] on button "Download PDF" at bounding box center [501, 209] width 45 height 14
click at [530, 73] on md-toolbar "Generate Quotation" at bounding box center [305, 68] width 459 height 25
click at [523, 70] on md-icon "icon-close fg-AAA8AD cursor m-0" at bounding box center [522, 68] width 9 height 9
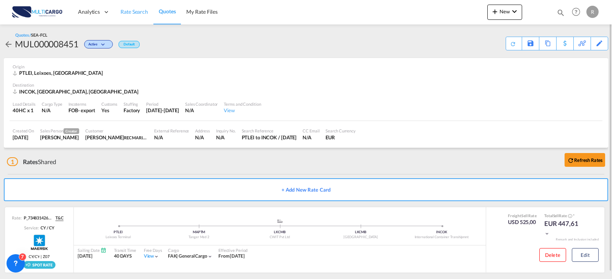
click at [140, 14] on span "Rate Search" at bounding box center [134, 11] width 28 height 6
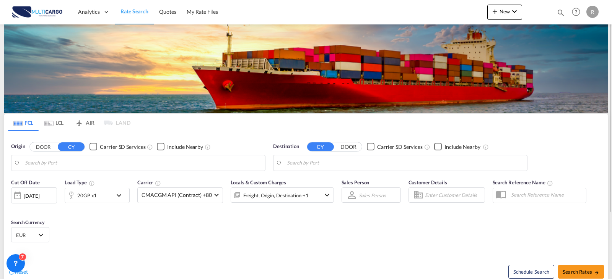
type input "Leixoes, PTLEI"
click at [336, 166] on input "Cochin, INCOK" at bounding box center [405, 162] width 236 height 11
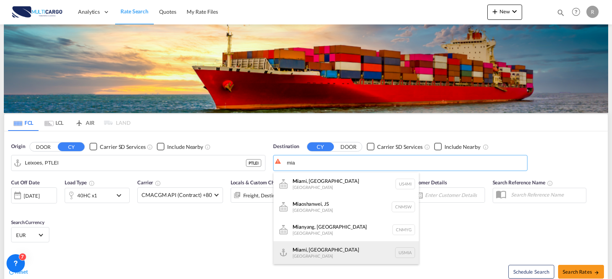
click at [318, 249] on div "[PERSON_NAME], [GEOGRAPHIC_DATA] [GEOGRAPHIC_DATA] USMIA" at bounding box center [345, 253] width 145 height 23
type input "[GEOGRAPHIC_DATA], [GEOGRAPHIC_DATA], [GEOGRAPHIC_DATA]"
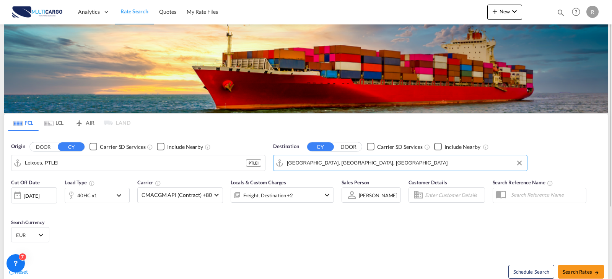
click at [111, 199] on div "40HC x1" at bounding box center [88, 195] width 47 height 15
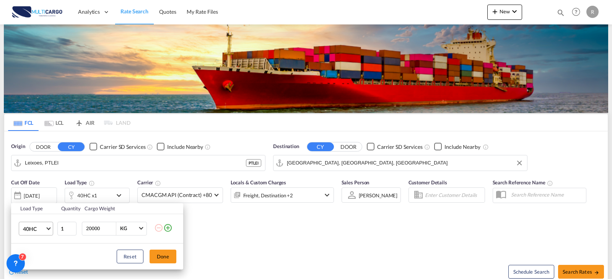
click at [52, 227] on md-select "40HC 20GP 40GP 40HC 45HC 20RE 40RE 40HR 20OT 40OT 20FR 40FR 40NR 20NR 45S 20TK …" at bounding box center [36, 229] width 34 height 14
drag, startPoint x: 35, startPoint y: 185, endPoint x: 364, endPoint y: 241, distance: 333.4
click at [36, 185] on md-option "20GP" at bounding box center [43, 187] width 52 height 18
click at [253, 195] on div "Load Type Quantity Cargo Weight 20GP 1 20000 KG KG Load type addition is restri…" at bounding box center [306, 139] width 612 height 279
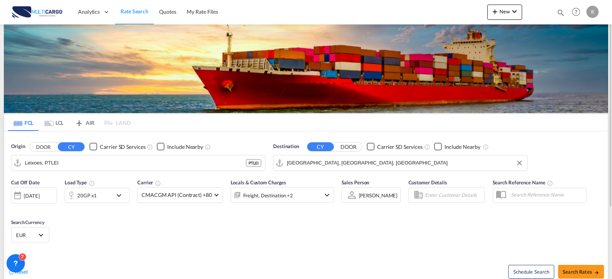
click at [297, 195] on div "Freight, Destination +2" at bounding box center [272, 195] width 82 height 15
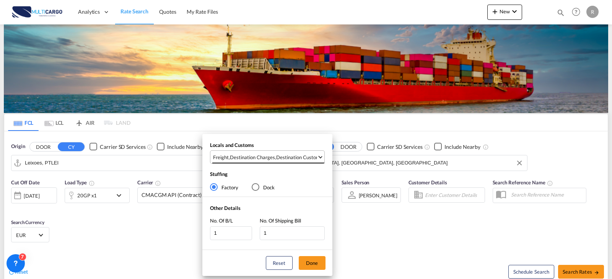
click at [266, 155] on div "Destination Charges" at bounding box center [252, 157] width 45 height 7
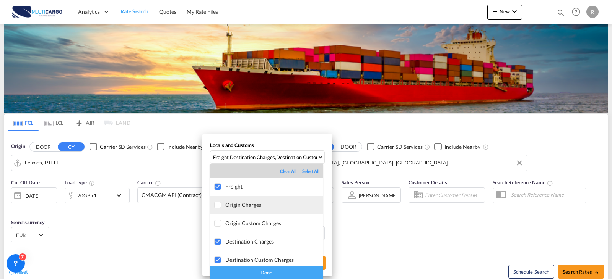
click at [230, 206] on div "Origin Charges" at bounding box center [273, 205] width 97 height 6
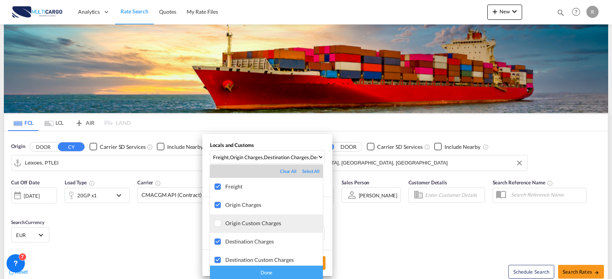
click at [233, 219] on md-option "Origin Custom Charges" at bounding box center [266, 224] width 113 height 18
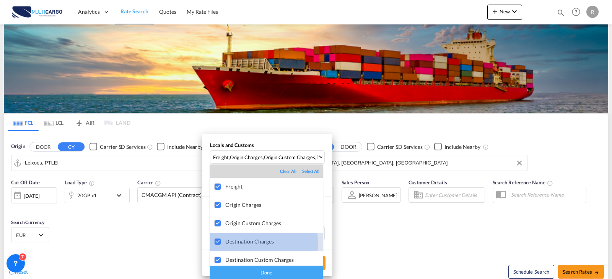
click at [239, 243] on div "Destination Charges" at bounding box center [273, 242] width 97 height 6
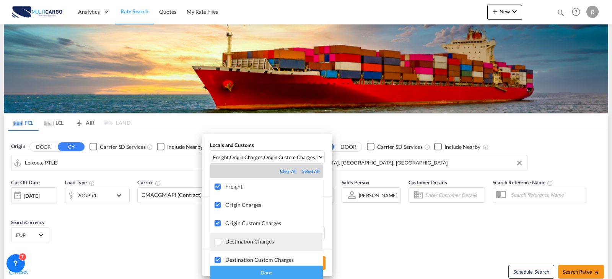
click at [249, 243] on div "Destination Charges" at bounding box center [273, 242] width 97 height 6
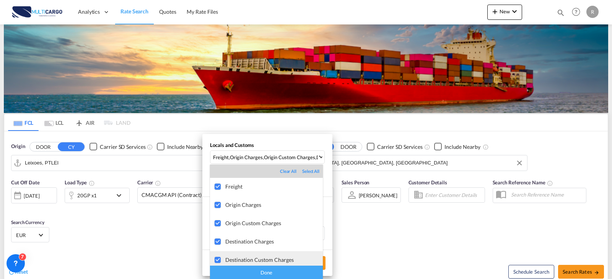
click at [256, 256] on md-option "Destination Custom Charges" at bounding box center [266, 261] width 113 height 18
click at [266, 277] on div "Done" at bounding box center [266, 272] width 113 height 13
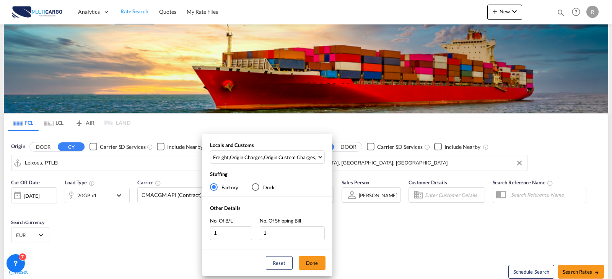
click at [326, 265] on div "Reset Done" at bounding box center [267, 263] width 130 height 26
click at [321, 264] on button "Done" at bounding box center [312, 263] width 27 height 14
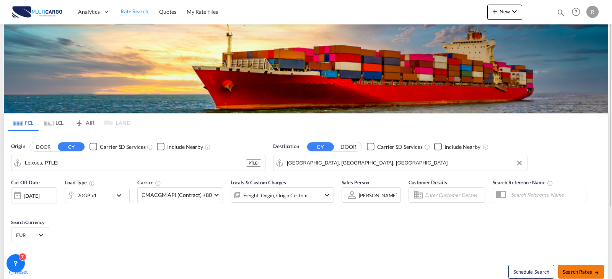
click at [571, 267] on button "Search Rates" at bounding box center [581, 272] width 46 height 14
type input "PTLEI to USMIA / [DATE]"
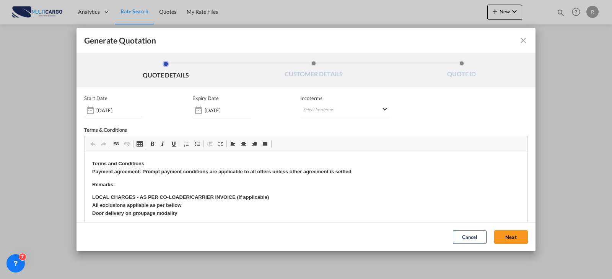
click at [518, 42] on md-icon "icon-close fg-AAA8AD cursor m-0" at bounding box center [522, 40] width 9 height 9
click at [517, 39] on div "Generate Quotation QUOTE DETAILS CUSTOMER DETAILS QUOTE ID Start Date [DATE] Ex…" at bounding box center [306, 139] width 612 height 279
click at [513, 43] on md-toolbar "Generate Quotation" at bounding box center [305, 40] width 459 height 25
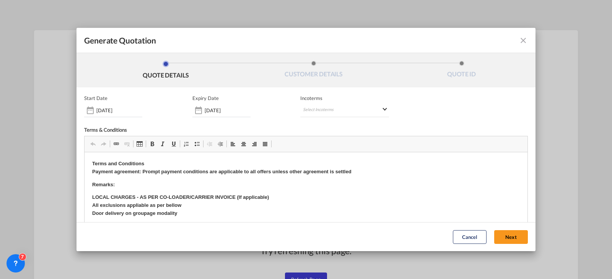
click at [314, 123] on div "Start Date [DATE] Expiry Date [DATE] Incoterms Select Incoterms CIP - export Ca…" at bounding box center [305, 193] width 443 height 196
click at [548, 256] on div "Generate Quotation QUOTE DETAILS CUSTOMER DETAILS QUOTE ID Start Date [DATE] Ex…" at bounding box center [306, 139] width 612 height 279
click at [358, 113] on md-select "Select Incoterms CIP - export Carriage and Insurance Paid to CIP - import Carri…" at bounding box center [344, 111] width 89 height 14
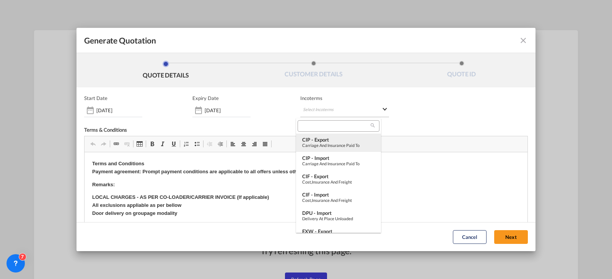
type md-option "[object Object]"
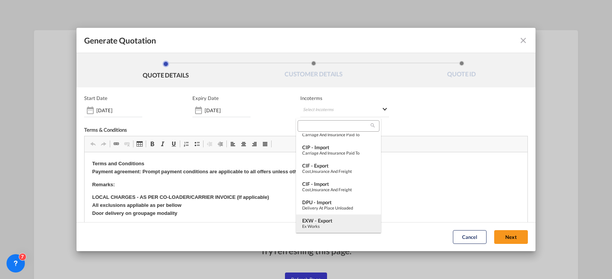
click at [333, 226] on div "Ex Works" at bounding box center [338, 226] width 73 height 5
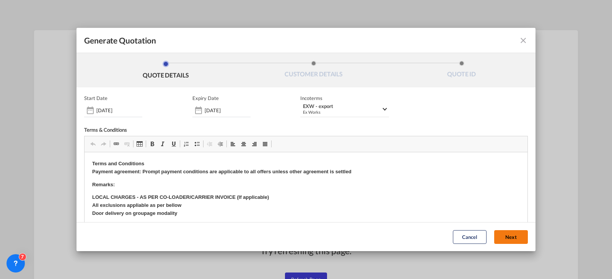
click at [496, 238] on button "Next" at bounding box center [511, 237] width 34 height 14
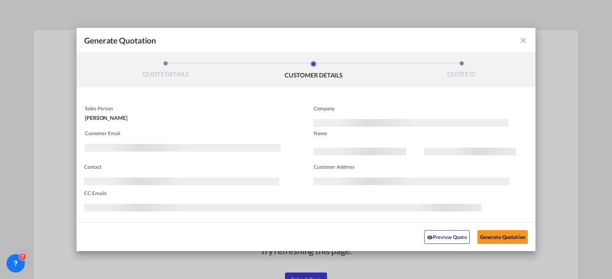
click at [518, 42] on md-icon "icon-close fg-AAA8AD cursor m-0" at bounding box center [522, 40] width 9 height 9
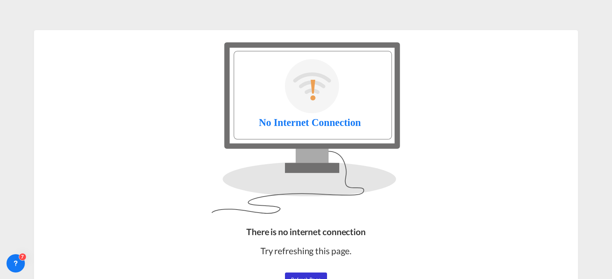
click at [312, 277] on span "Refresh Page" at bounding box center [306, 280] width 30 height 6
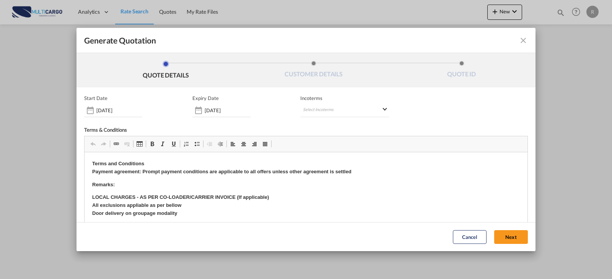
click at [318, 118] on div "Start Date 15 Sep 2025 Expiry Date 30 Sep 2025 Incoterms Select Incoterms CIP -…" at bounding box center [305, 193] width 443 height 196
click at [319, 114] on md-select "Select Incoterms CIP - import Carriage and Insurance Paid to CIF - export Cost,…" at bounding box center [344, 111] width 89 height 14
type md-option "[object Object]"
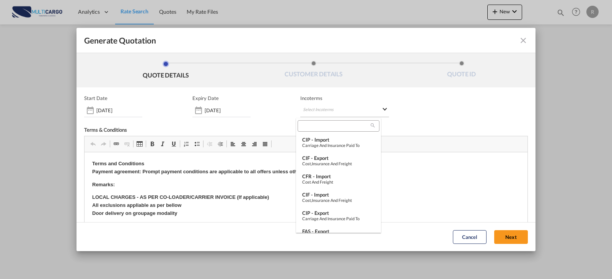
type md-option "[object Object]"
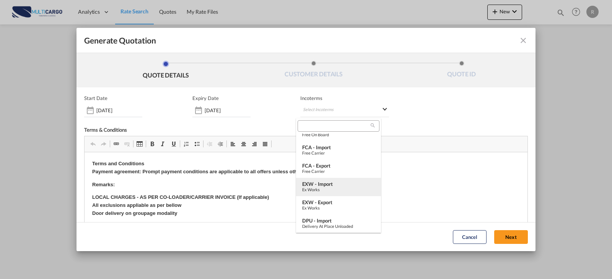
click at [336, 186] on div "EXW - import" at bounding box center [338, 184] width 73 height 6
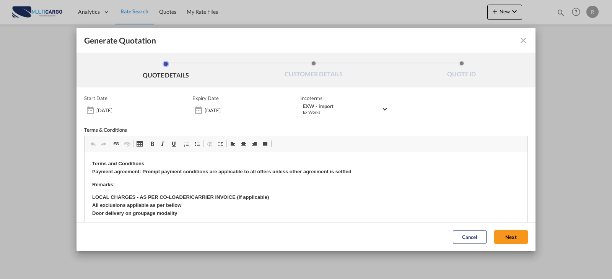
click at [345, 102] on div "Incoterms EXW - import Ex Works -" at bounding box center [344, 106] width 89 height 22
click at [346, 110] on div "Ex Works" at bounding box center [342, 112] width 78 height 6
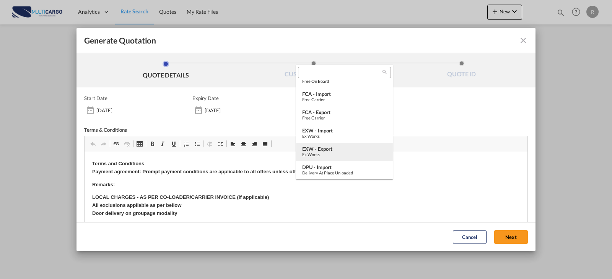
click at [347, 146] on div "EXW - export" at bounding box center [344, 149] width 84 height 6
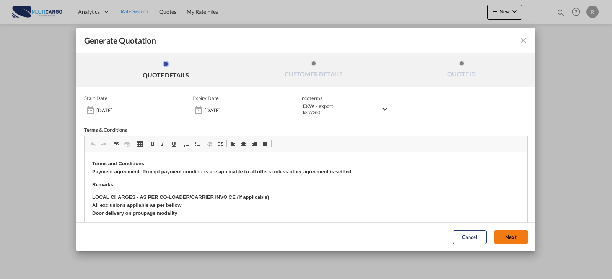
click at [496, 236] on button "Next" at bounding box center [511, 237] width 34 height 14
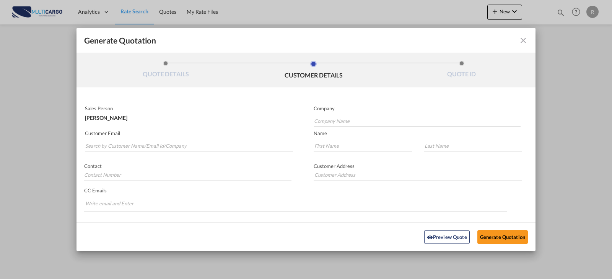
click at [191, 138] on md-autocomplete-wrap "Generate QuotationQUOTE ..." at bounding box center [189, 143] width 208 height 15
click at [188, 143] on input "Search by Customer Name/Email Id/Company" at bounding box center [189, 145] width 208 height 11
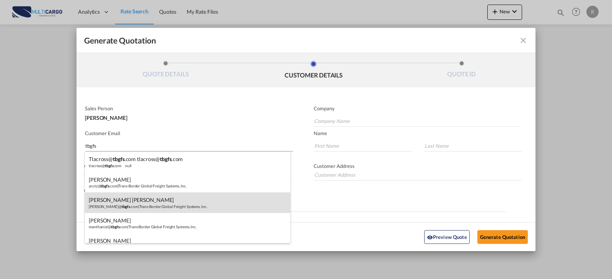
scroll to position [38, 0]
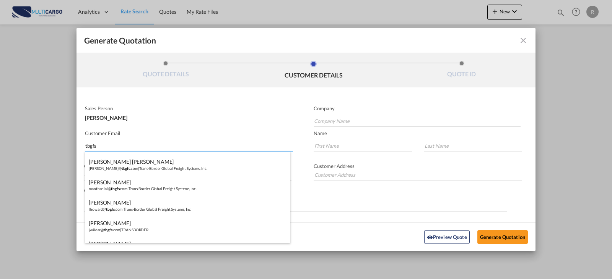
type input "tbgfs"
click at [163, 203] on div "Lisa Howard lhoward@ tbgfs .com | Trans-Border Global Freight Systems, Inc" at bounding box center [187, 205] width 205 height 21
type input "Trans-Border Global Freight Systems, Inc"
type input "lhoward@tbgfs.com"
type input "Lisa"
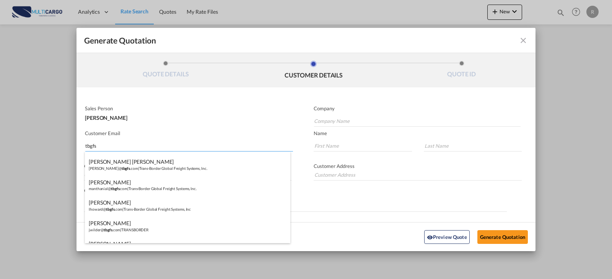
type input "Howard"
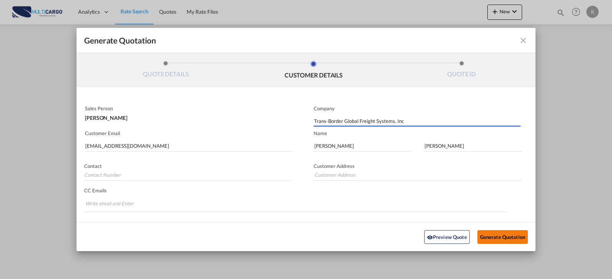
click at [482, 235] on button "Generate Quotation" at bounding box center [502, 237] width 50 height 14
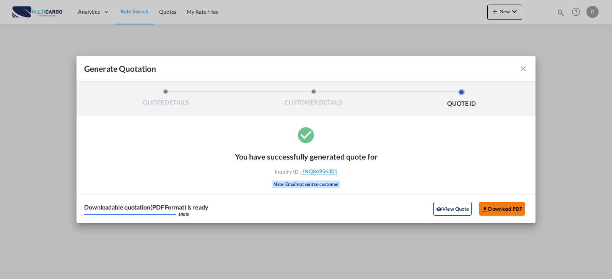
drag, startPoint x: 509, startPoint y: 217, endPoint x: 506, endPoint y: 212, distance: 6.2
click at [507, 216] on div "Downloadable quotation(PDF Format) is ready 100 % View Quote Download PDF" at bounding box center [305, 208] width 459 height 29
click at [507, 209] on button "Download PDF" at bounding box center [501, 209] width 45 height 14
click at [526, 67] on md-icon "icon-close fg-AAA8AD cursor m-0" at bounding box center [522, 68] width 9 height 9
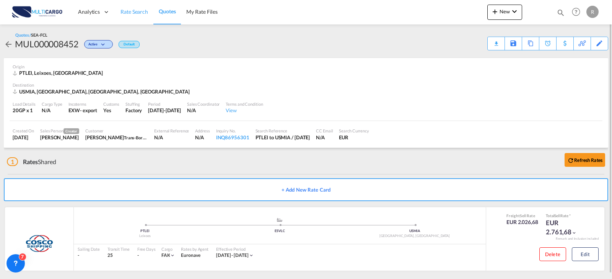
click at [139, 15] on span "Rate Search" at bounding box center [134, 11] width 28 height 6
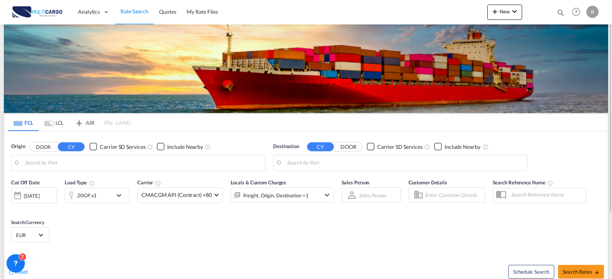
type input "Leixoes, PTLEI"
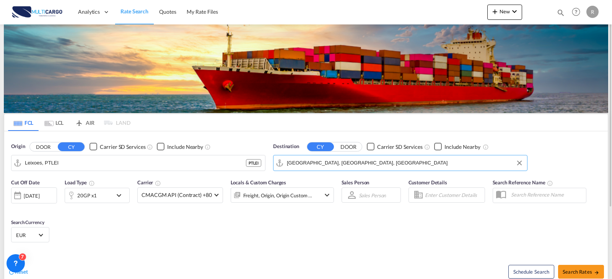
click at [370, 168] on input "[GEOGRAPHIC_DATA], [GEOGRAPHIC_DATA], [GEOGRAPHIC_DATA]" at bounding box center [405, 162] width 236 height 11
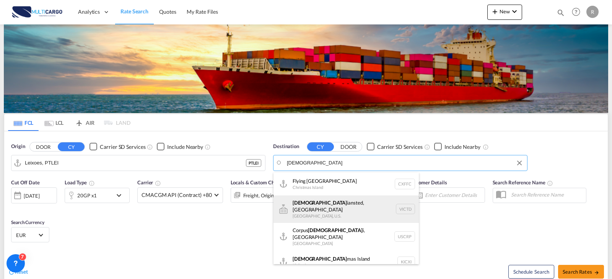
click at [345, 205] on div "Christ iansted, Saint Croix Virgin Islands, U.S. VICTD" at bounding box center [345, 210] width 145 height 28
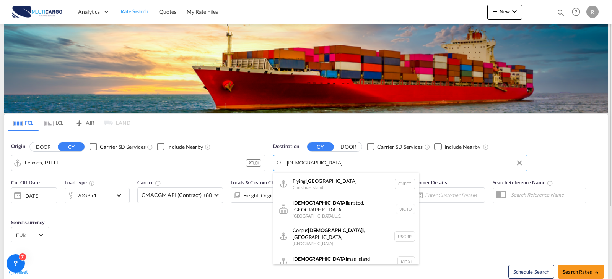
type input "Christiansted, Saint Croix, VICTD"
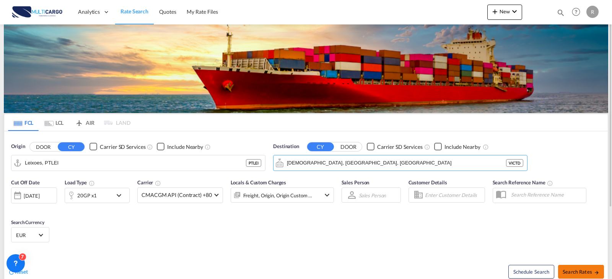
click at [578, 275] on button "Search Rates" at bounding box center [581, 272] width 46 height 14
type input "PTLEI to VICTD / 15 Sep 2025"
